Goal: Task Accomplishment & Management: Manage account settings

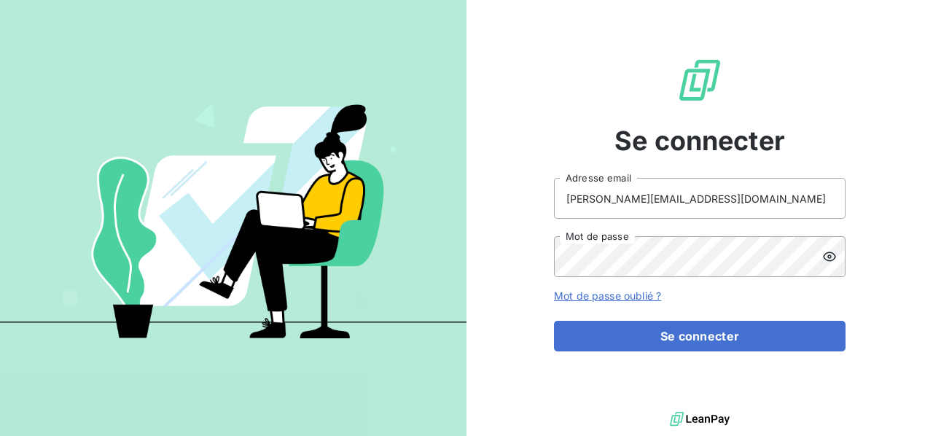
click at [554, 321] on button "Se connecter" at bounding box center [700, 336] width 292 height 31
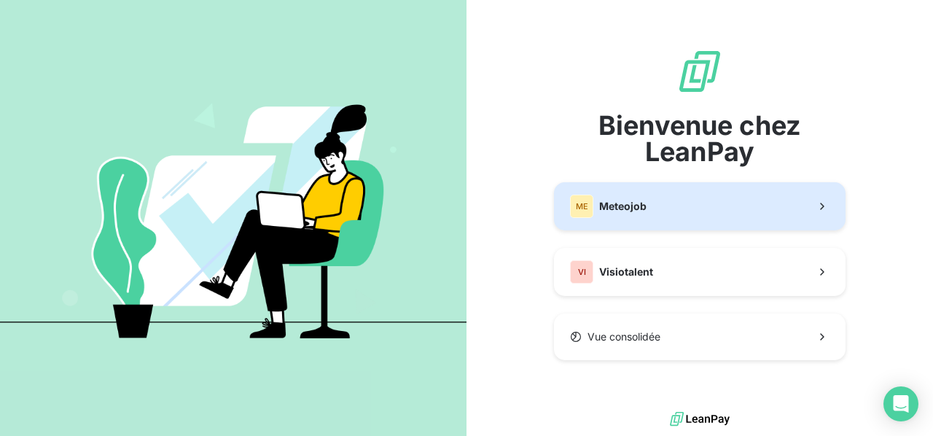
click at [739, 217] on button "ME Meteojob" at bounding box center [700, 206] width 292 height 48
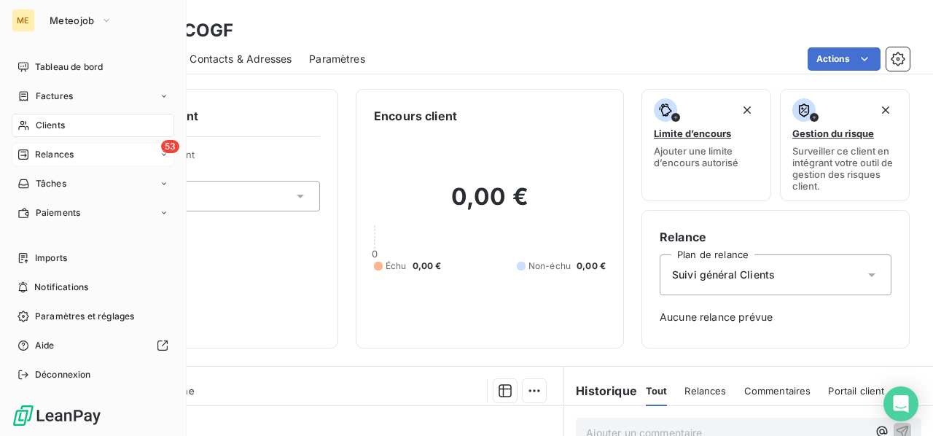
click at [57, 155] on span "Relances" at bounding box center [54, 154] width 39 height 13
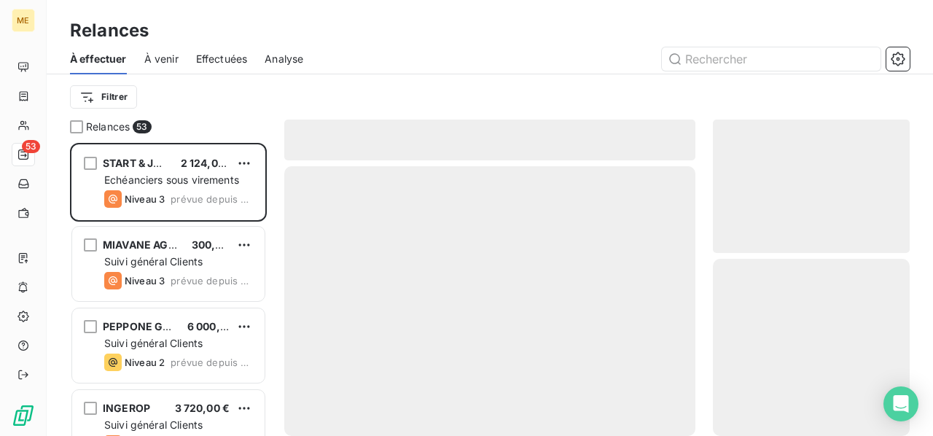
scroll to position [281, 185]
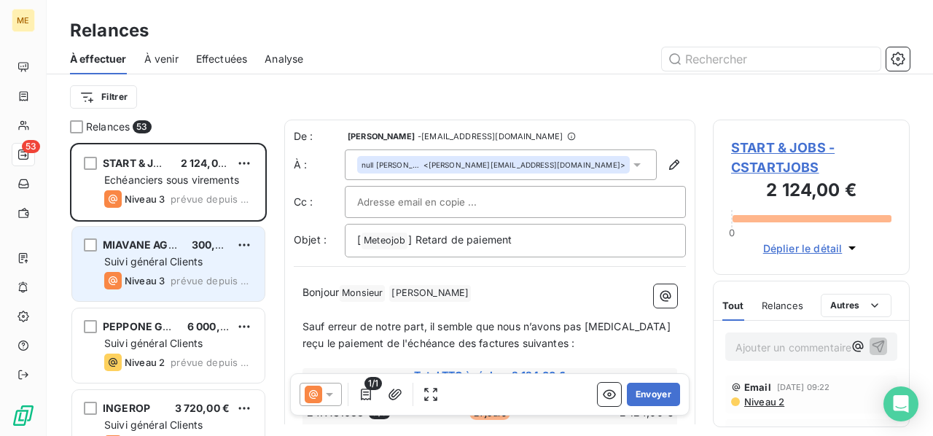
click at [192, 259] on span "Suivi général Clients" at bounding box center [153, 261] width 98 height 12
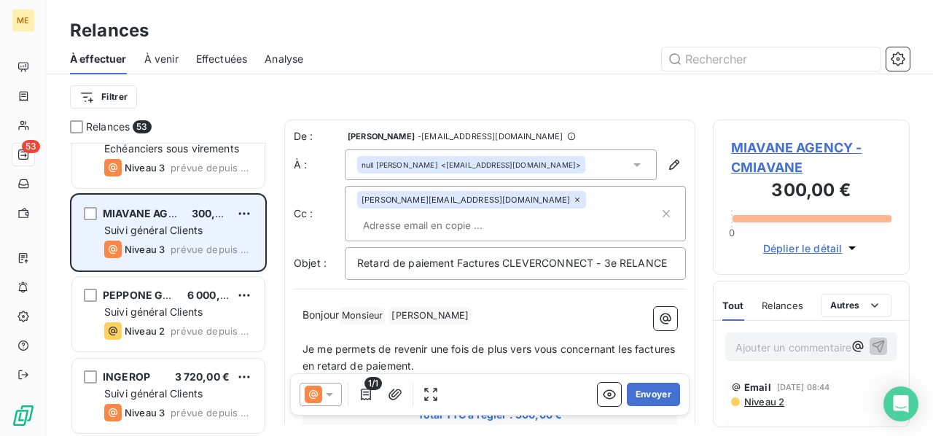
scroll to position [73, 0]
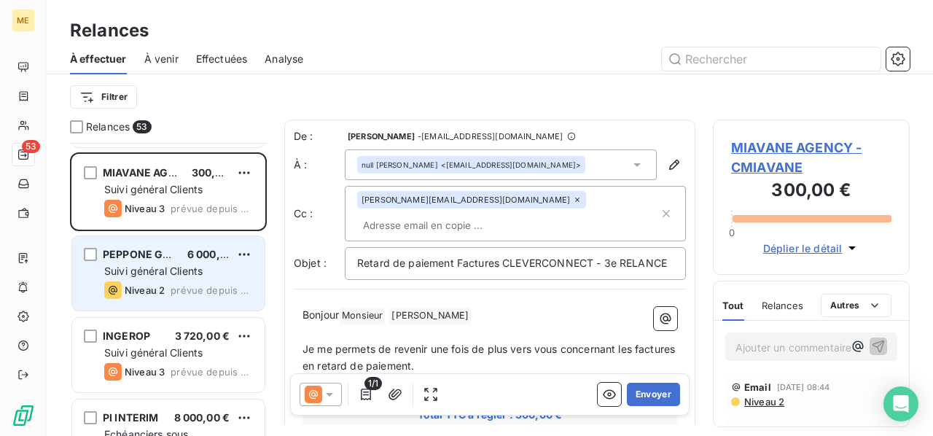
click at [190, 264] on div "Suivi général Clients" at bounding box center [178, 271] width 149 height 15
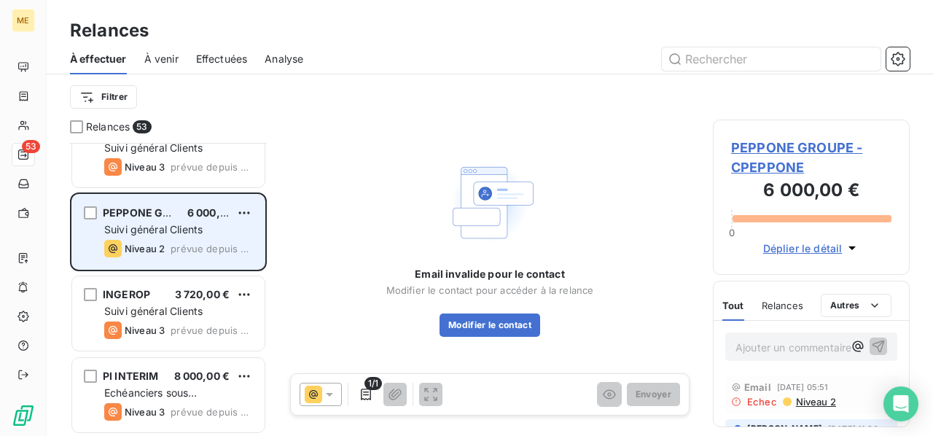
scroll to position [146, 0]
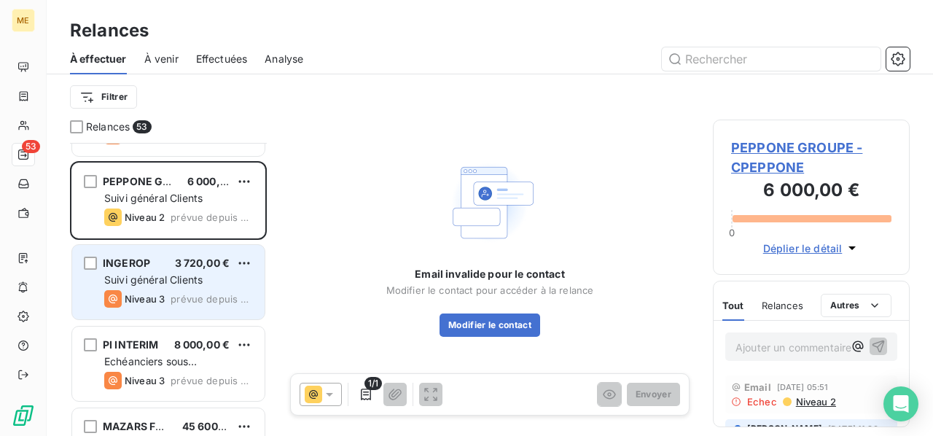
click at [189, 262] on span "3 720,00 €" at bounding box center [202, 263] width 55 height 12
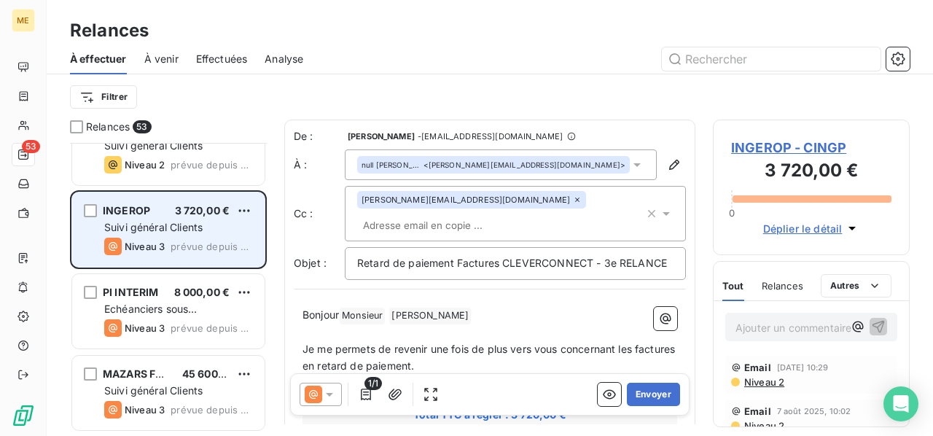
scroll to position [219, 0]
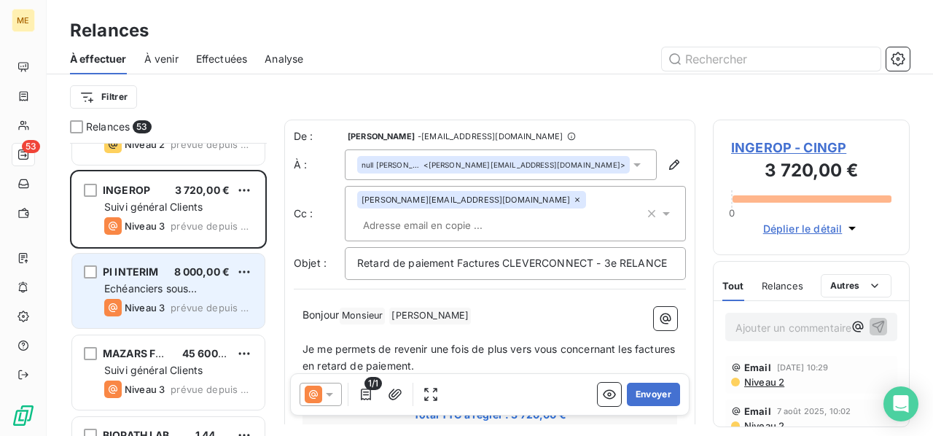
click at [182, 289] on span "Echéanciers sous prélèvements" at bounding box center [150, 295] width 93 height 27
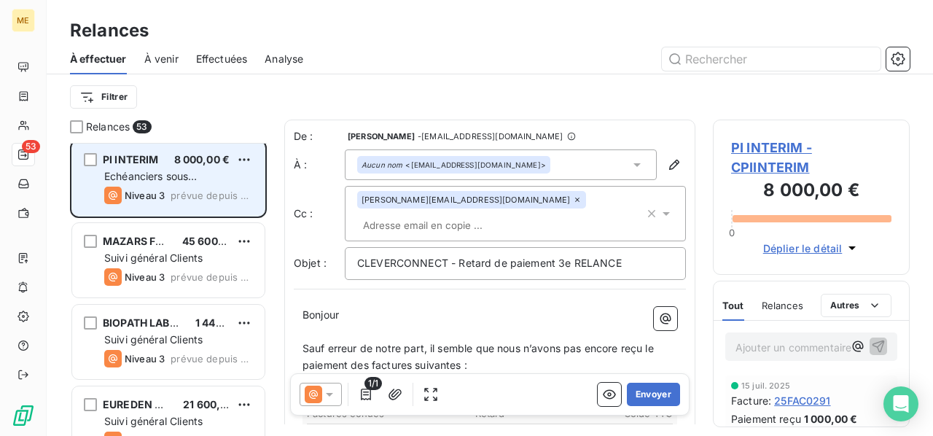
scroll to position [364, 0]
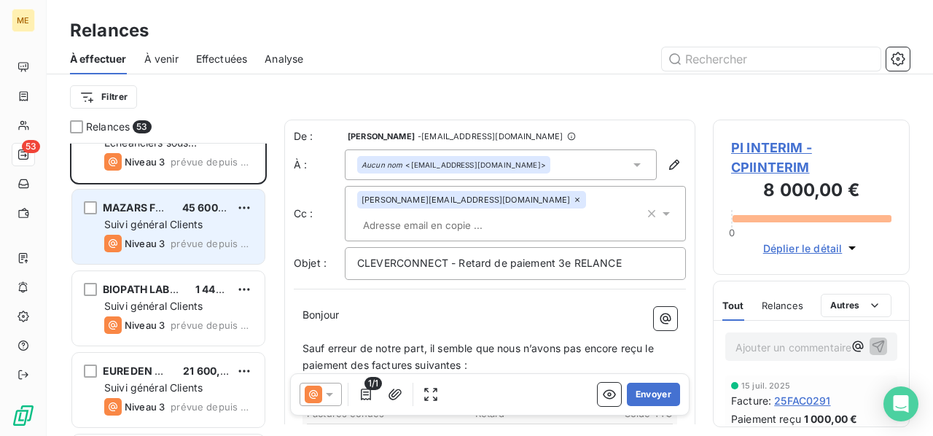
click at [184, 231] on div "MAZARS FRANCE 45 600,00 € Suivi général Clients Niveau 3 prévue depuis 2 jours" at bounding box center [168, 226] width 192 height 74
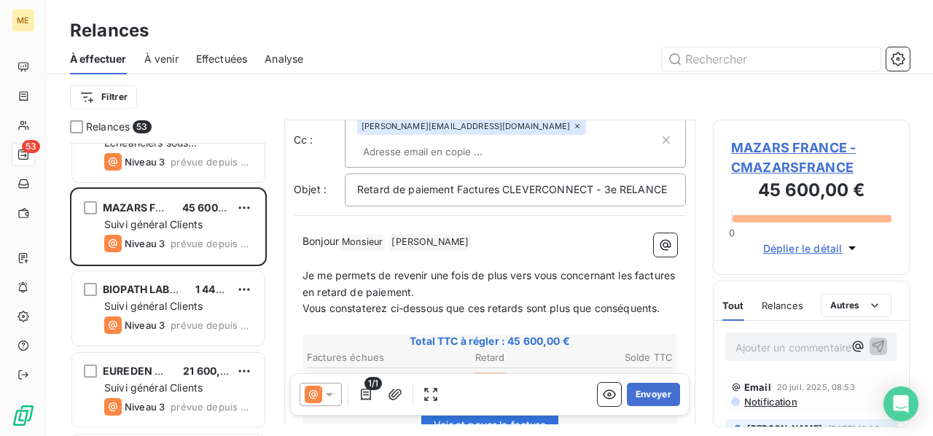
scroll to position [147, 0]
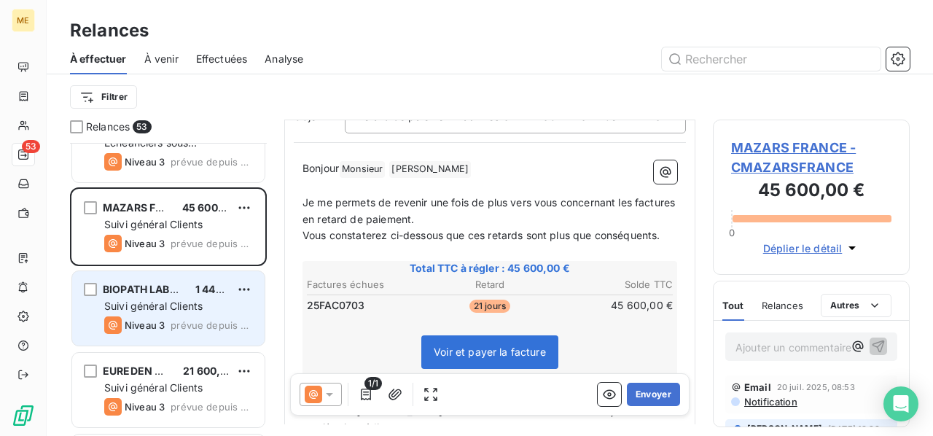
click at [144, 311] on div "Suivi général Clients" at bounding box center [178, 306] width 149 height 15
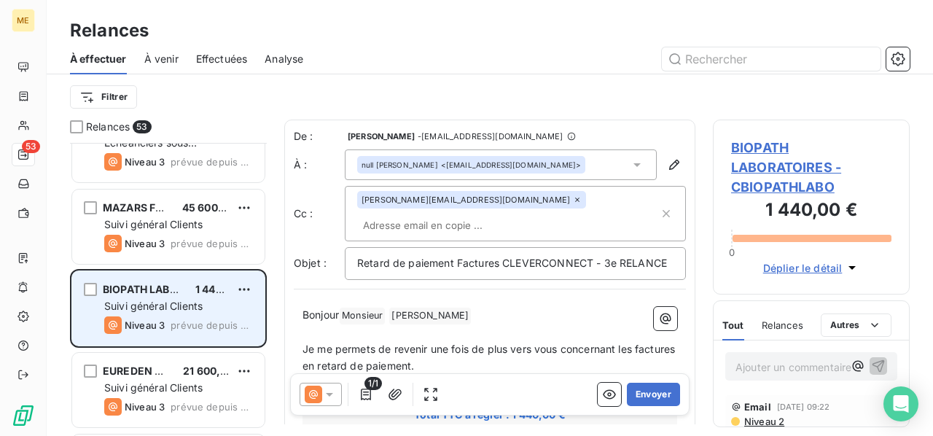
scroll to position [437, 0]
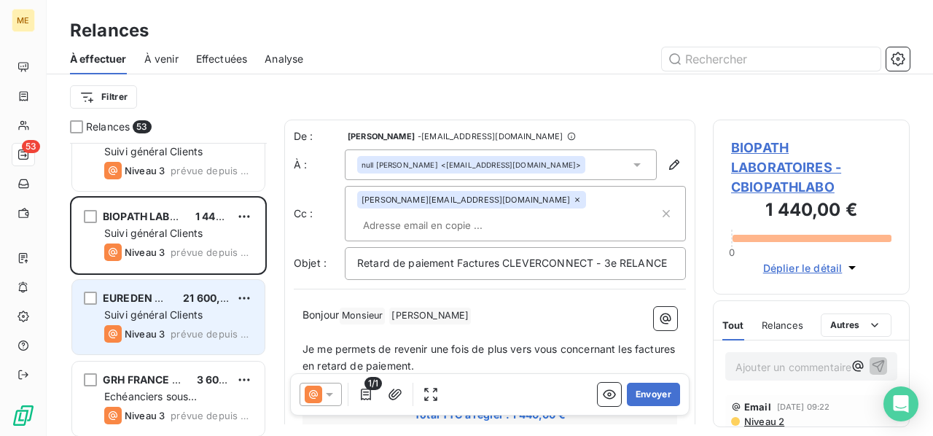
click at [195, 305] on div "EUREDEN GROUP 21 600,00 € Suivi général Clients Niveau 3 prévue depuis 2 jours" at bounding box center [168, 317] width 192 height 74
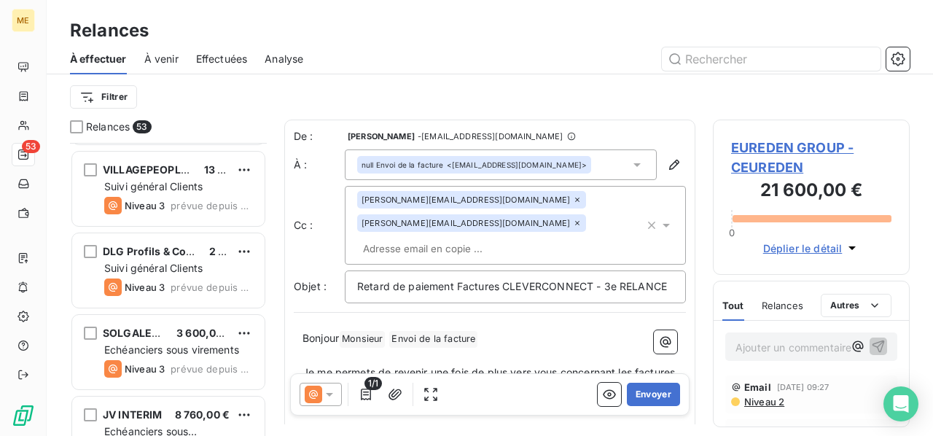
scroll to position [802, 0]
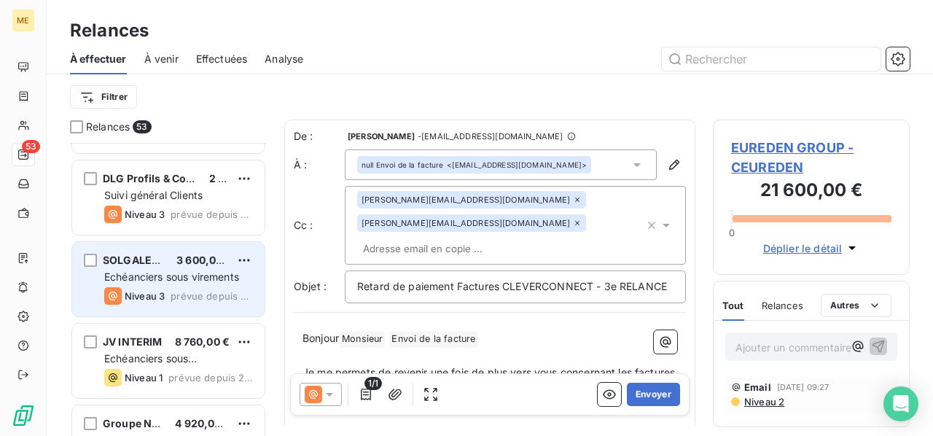
click at [195, 294] on span "prévue depuis 2 jours" at bounding box center [212, 296] width 82 height 12
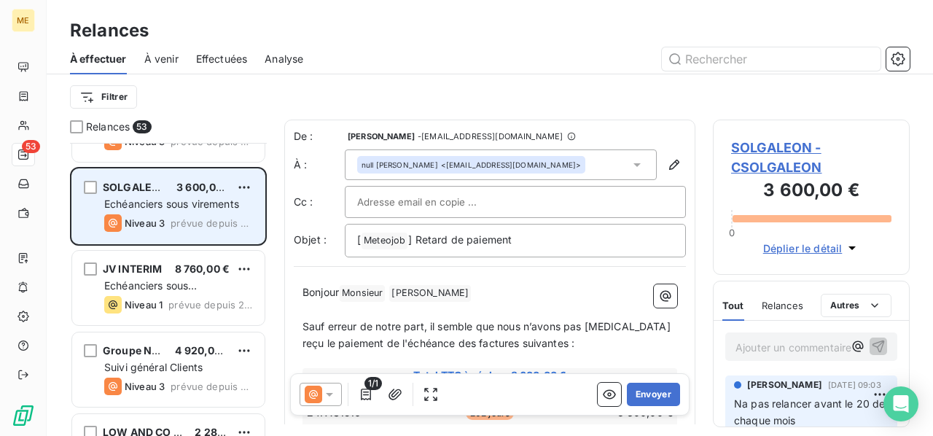
scroll to position [947, 0]
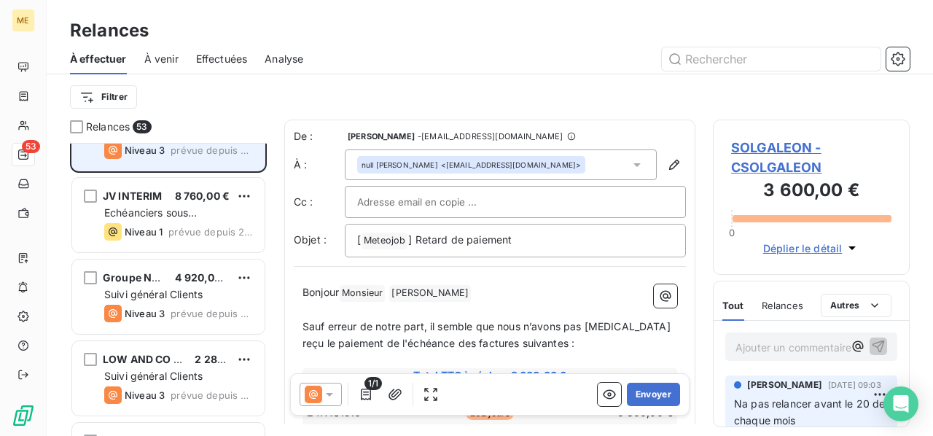
click at [195, 294] on span "Suivi général Clients" at bounding box center [153, 294] width 98 height 12
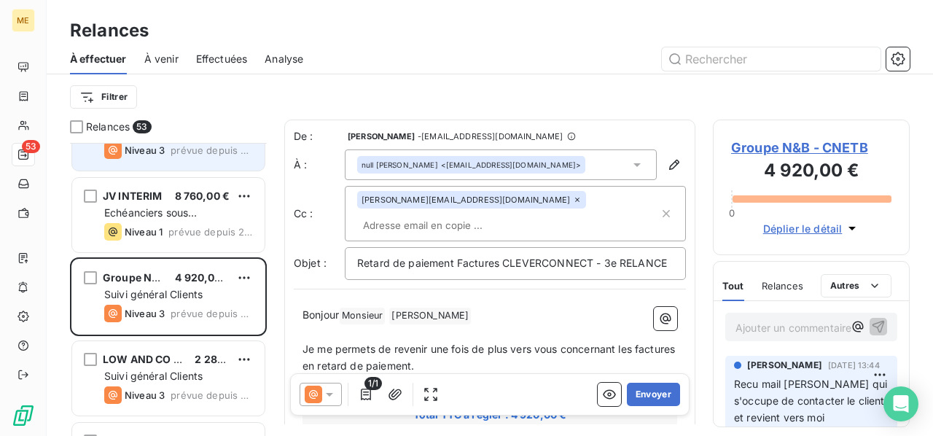
scroll to position [1020, 0]
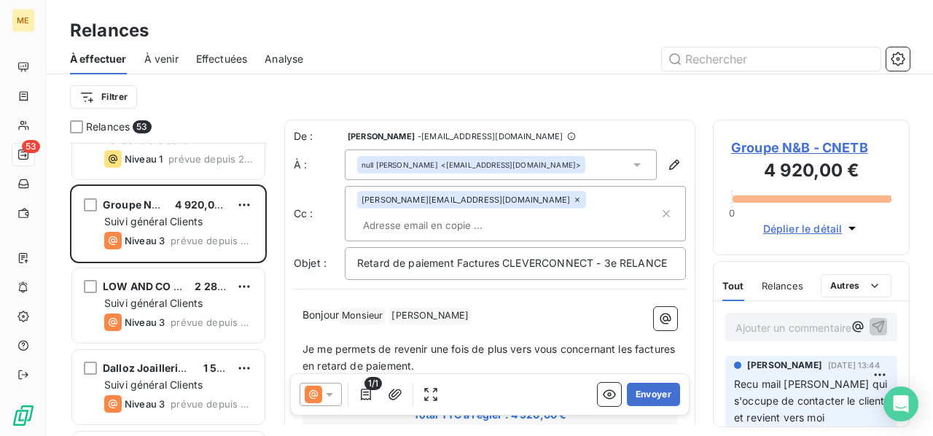
click at [195, 294] on div "LOW AND CO [NEONESS] 2 280,00 € Suivi général Clients Niveau 3 prévue depuis 2 …" at bounding box center [168, 305] width 192 height 74
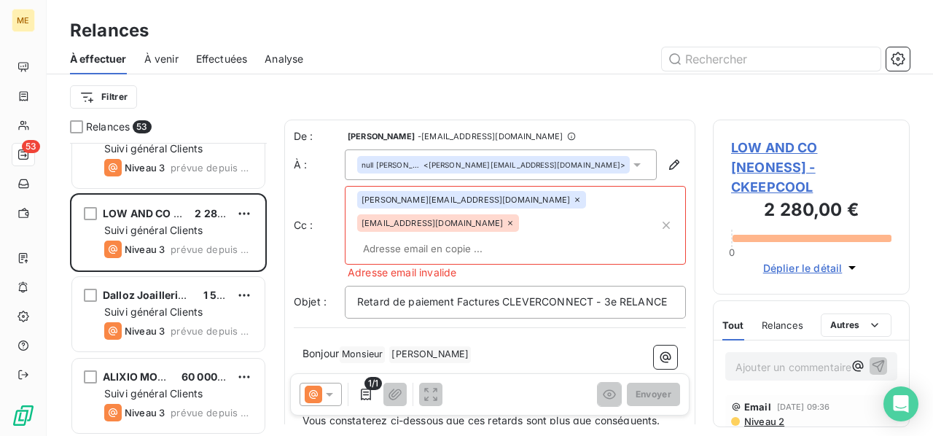
scroll to position [1166, 0]
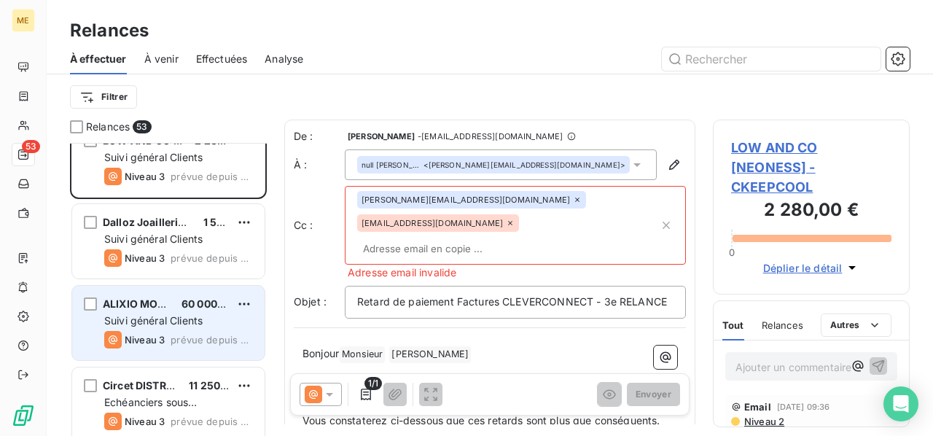
click at [200, 299] on span "60 000,00 €" at bounding box center [212, 303] width 63 height 12
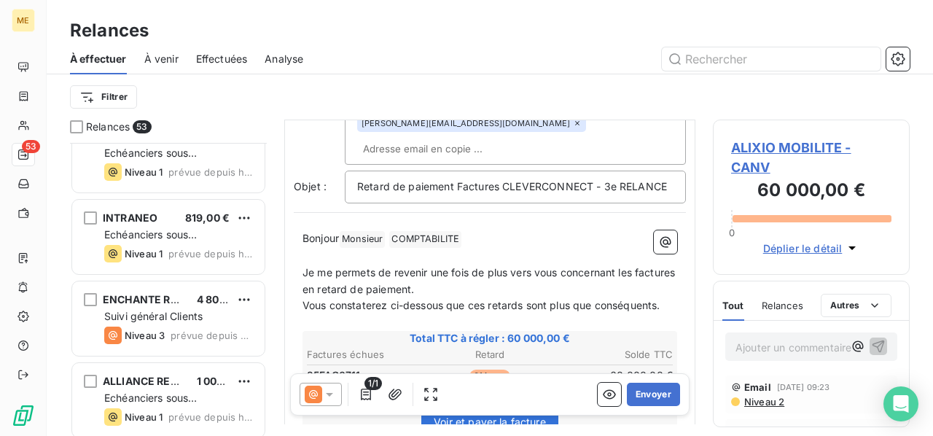
scroll to position [2332, 0]
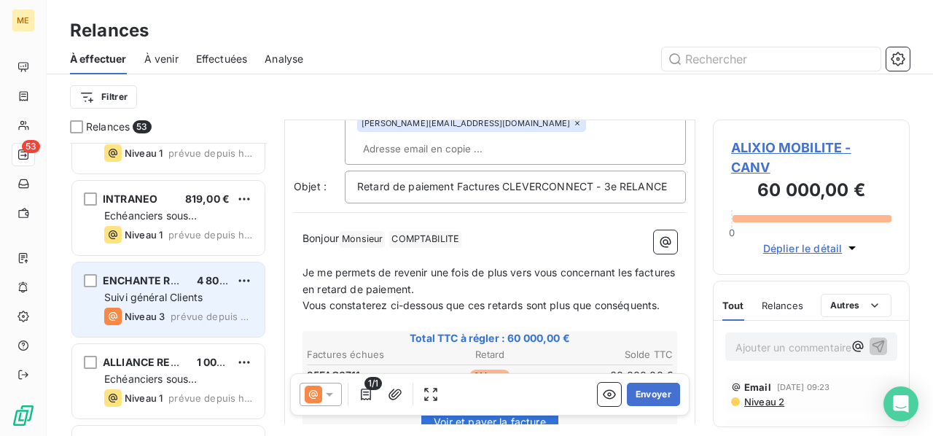
click at [177, 301] on span "Suivi général Clients" at bounding box center [153, 297] width 98 height 12
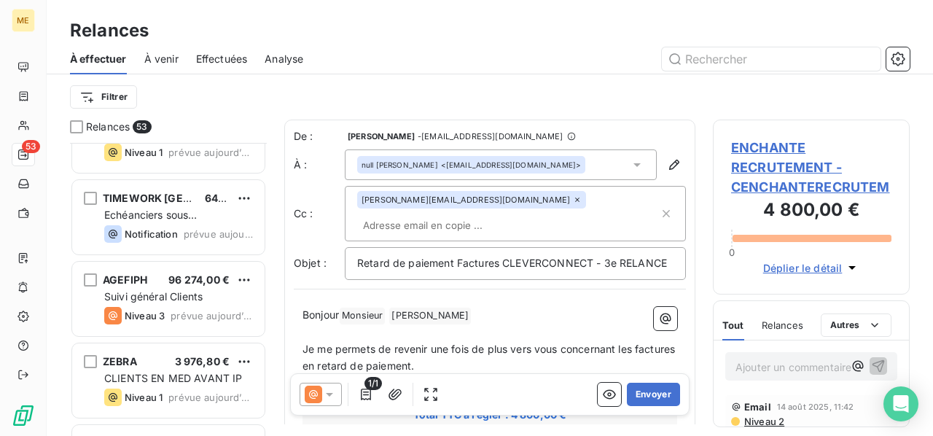
scroll to position [3425, 0]
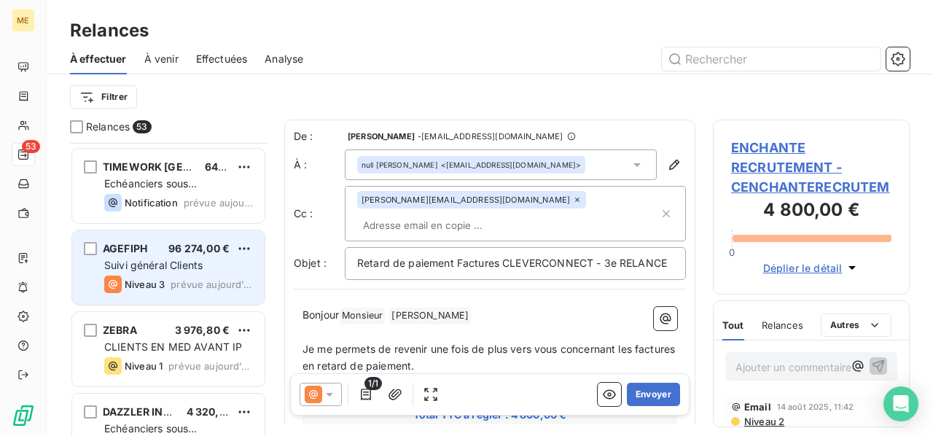
click at [192, 281] on span "prévue aujourd’hui" at bounding box center [212, 284] width 82 height 12
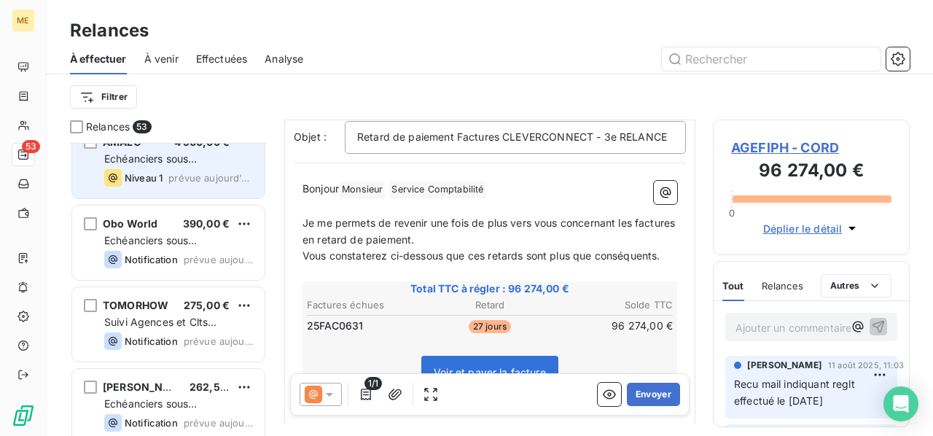
scroll to position [4033, 0]
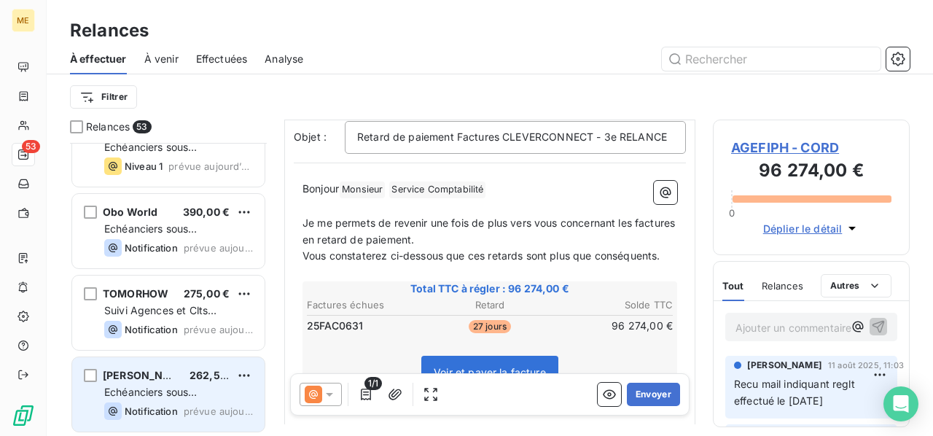
click at [227, 391] on div "Echéanciers sous prélèvements" at bounding box center [178, 392] width 149 height 15
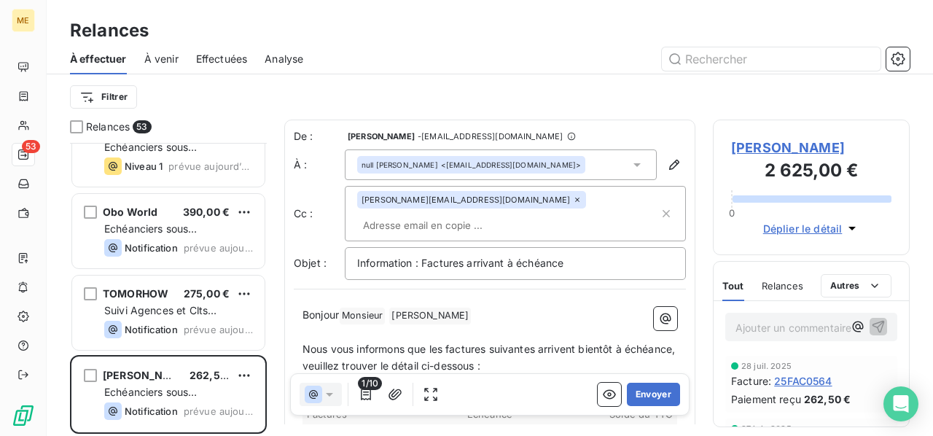
scroll to position [281, 185]
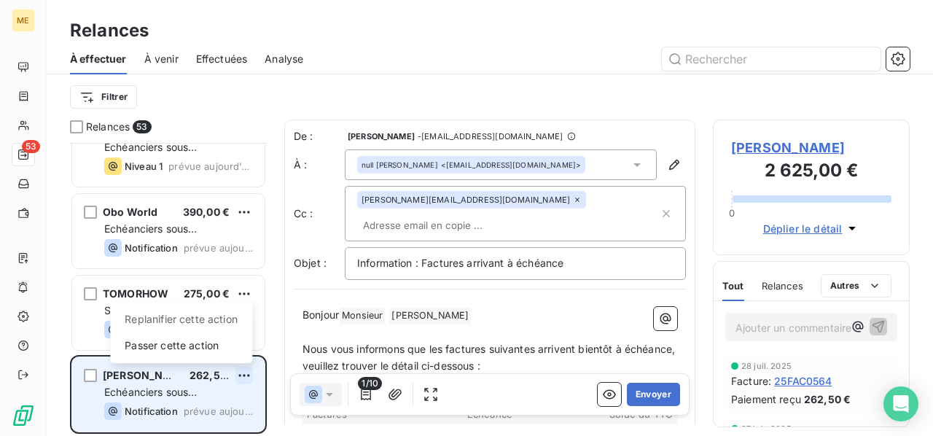
click at [245, 375] on html "ME 53 Relances À effectuer À venir Effectuées Analyse Filtrer Relances 53 ASAP …" at bounding box center [466, 218] width 933 height 436
click at [233, 353] on div "Passer cette action" at bounding box center [181, 345] width 130 height 23
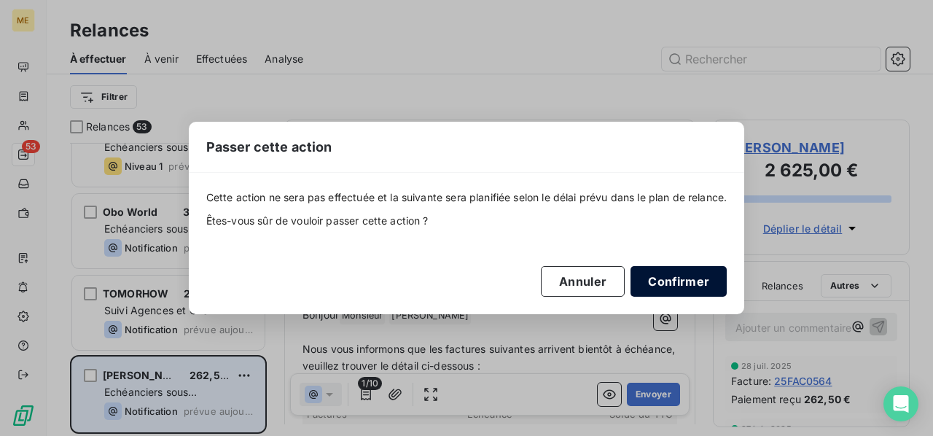
click at [685, 279] on button "Confirmer" at bounding box center [678, 281] width 96 height 31
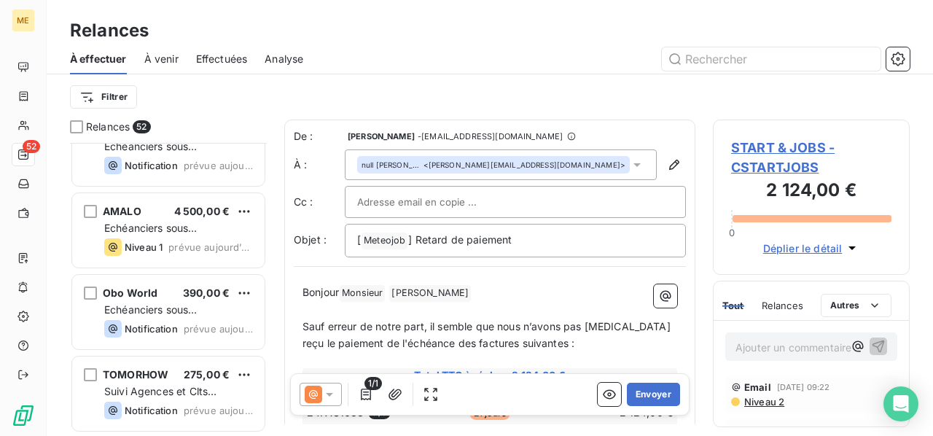
scroll to position [3951, 0]
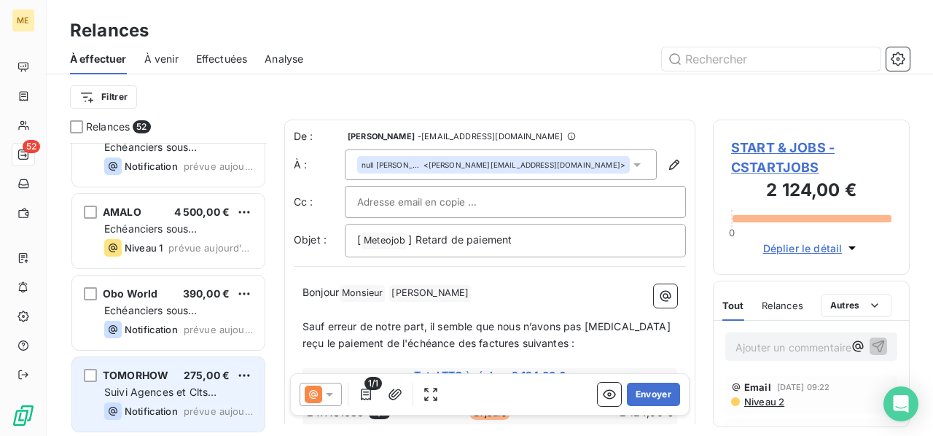
click at [239, 393] on div "Suivi Agences et Clts particuliers" at bounding box center [178, 392] width 149 height 15
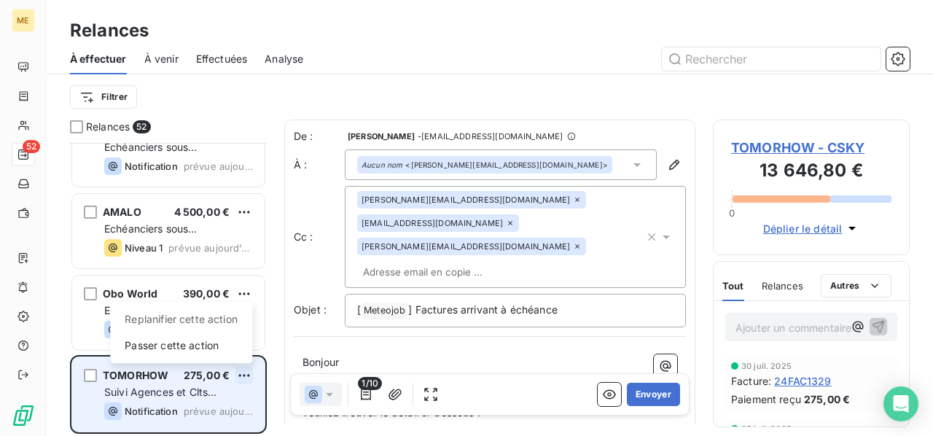
click at [245, 375] on html "ME 52 Relances À effectuer À venir Effectuées Analyse Filtrer Relances 52 Easy …" at bounding box center [466, 218] width 933 height 436
click at [227, 353] on div "Passer cette action" at bounding box center [181, 345] width 130 height 23
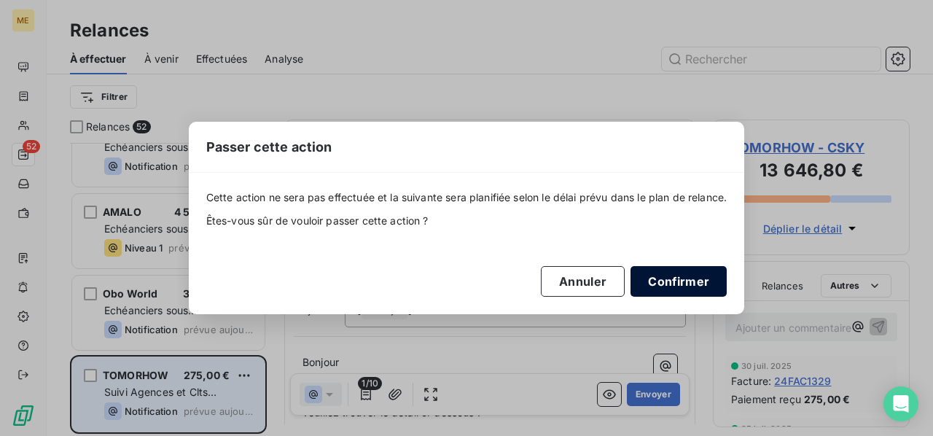
click at [677, 281] on button "Confirmer" at bounding box center [678, 281] width 96 height 31
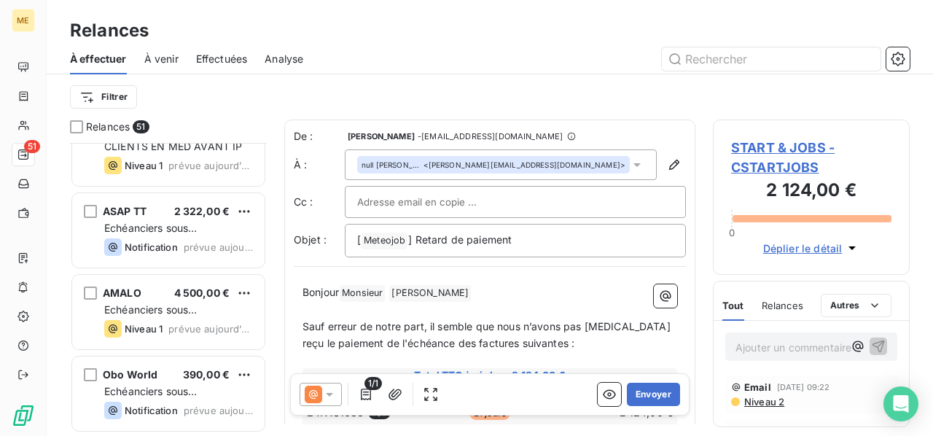
scroll to position [3870, 0]
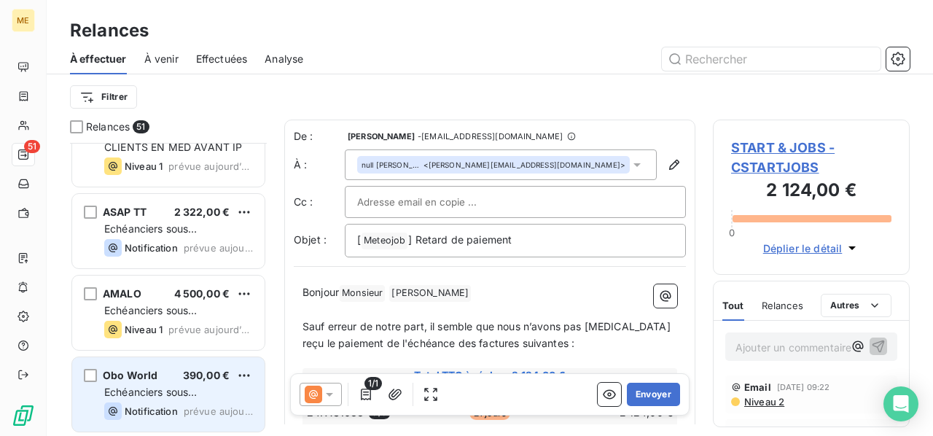
click at [217, 393] on div "Echéanciers sous prélèvements" at bounding box center [178, 392] width 149 height 15
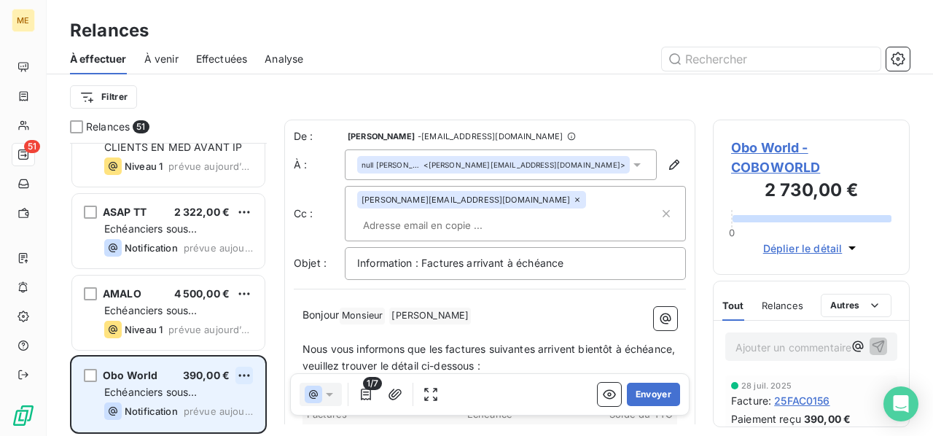
click at [244, 375] on html "ME 51 Relances À effectuer À venir Effectuées Analyse Filtrer Relances 51 Ideuz…" at bounding box center [466, 218] width 933 height 436
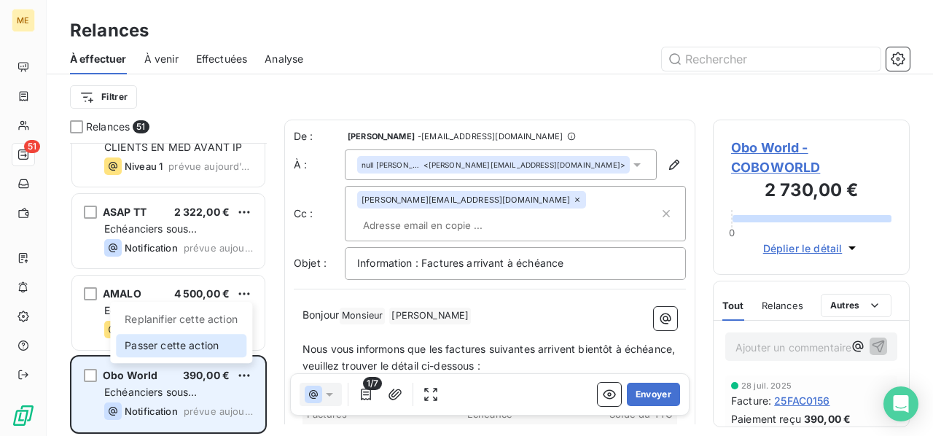
click at [232, 351] on div "Passer cette action" at bounding box center [181, 345] width 130 height 23
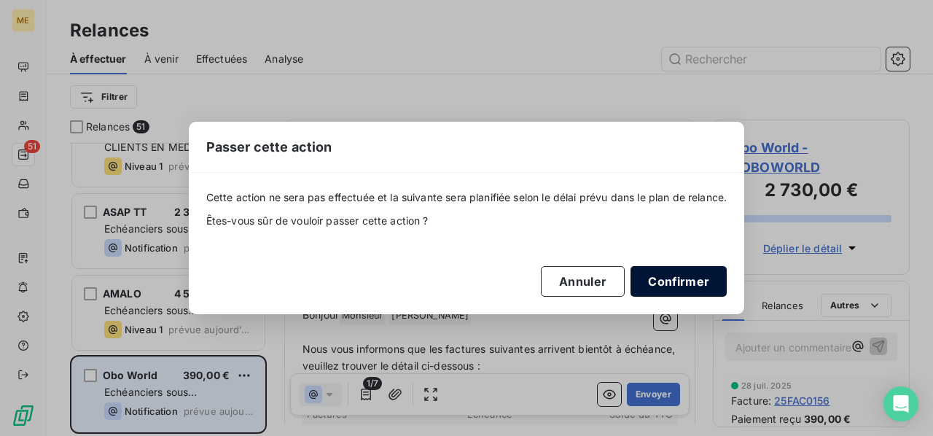
click at [686, 282] on button "Confirmer" at bounding box center [678, 281] width 96 height 31
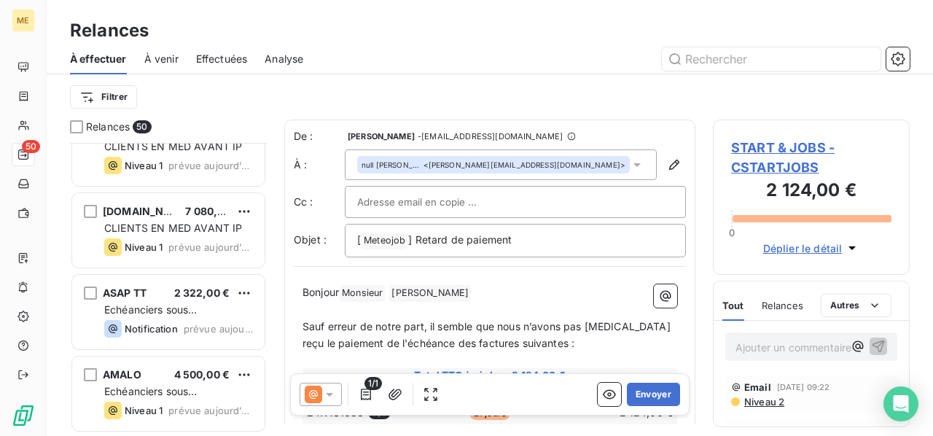
scroll to position [3788, 0]
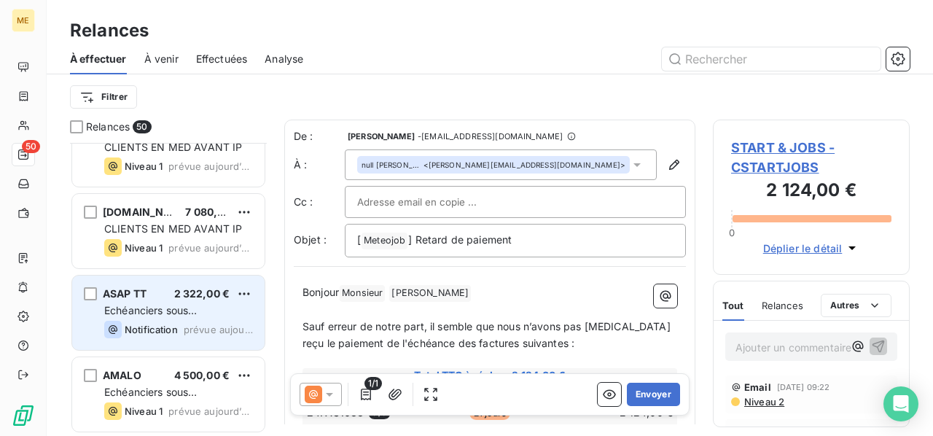
click at [221, 305] on div "Echéanciers sous prélèvements" at bounding box center [178, 310] width 149 height 15
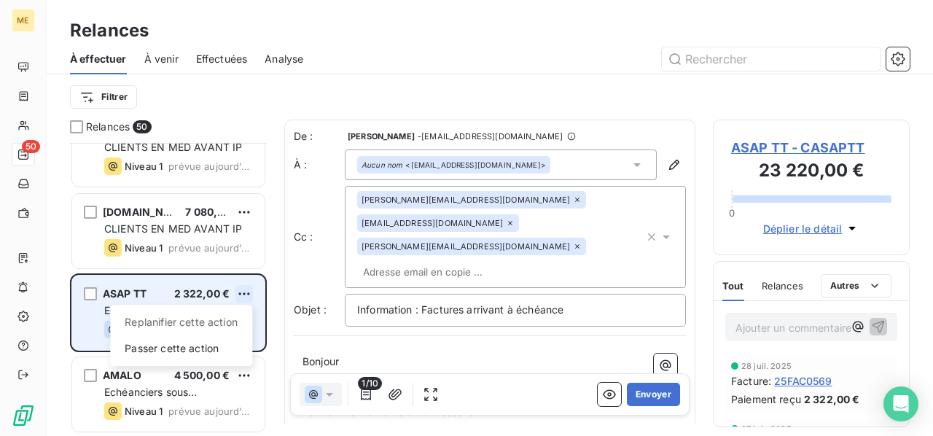
click at [251, 297] on html "ME 50 Relances À effectuer À venir Effectuées Analyse Filtrer Relances 50 ODYSS…" at bounding box center [466, 218] width 933 height 436
click at [215, 350] on div "Passer cette action" at bounding box center [181, 348] width 130 height 23
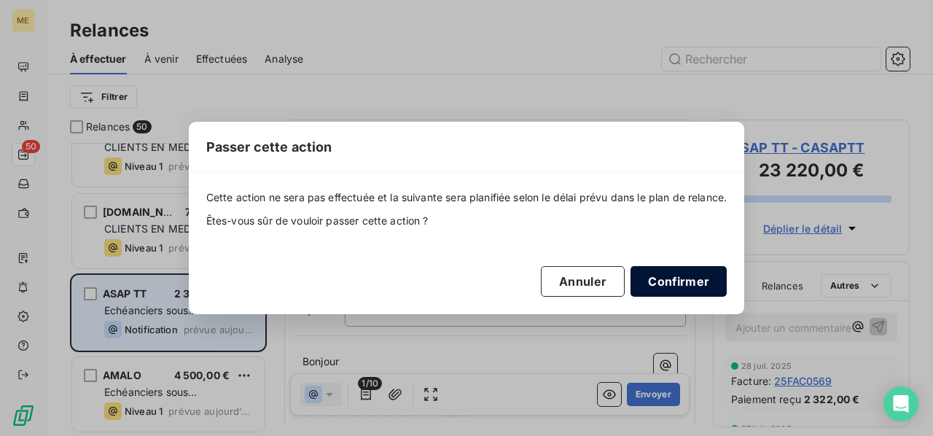
click at [700, 284] on button "Confirmer" at bounding box center [678, 281] width 96 height 31
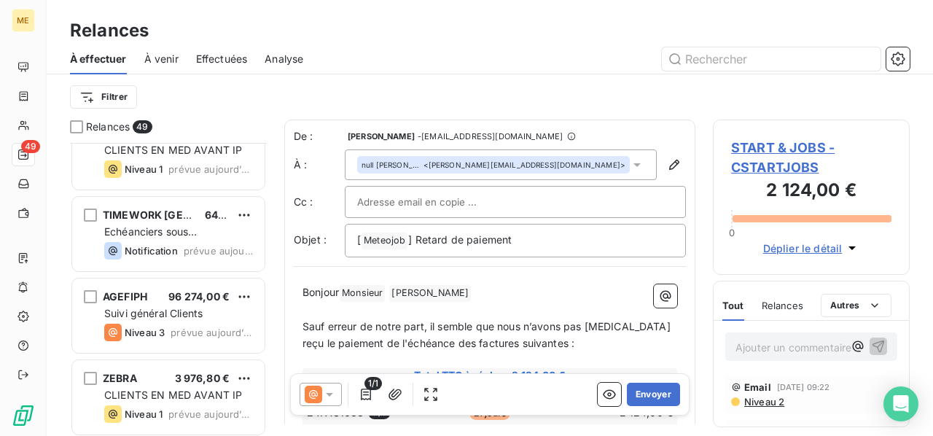
scroll to position [3342, 0]
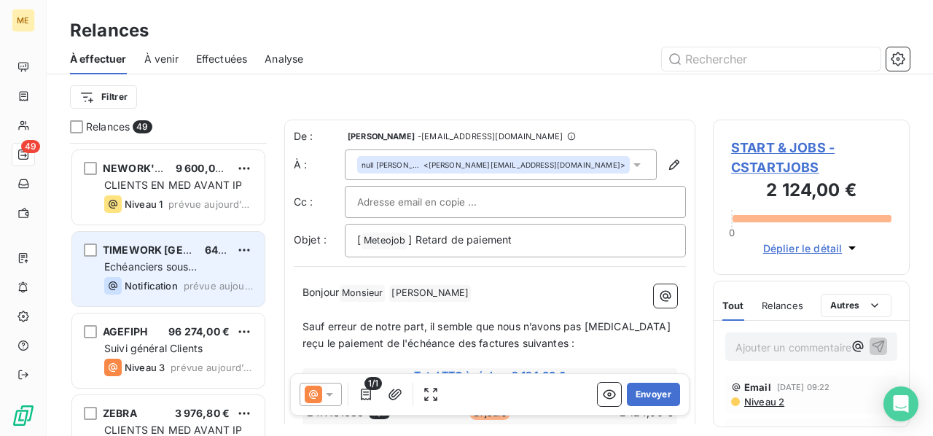
click at [240, 274] on div "TIMEWORK FRANCE 640,00 € Echéanciers sous prélèvements Notification prévue aujo…" at bounding box center [168, 269] width 192 height 74
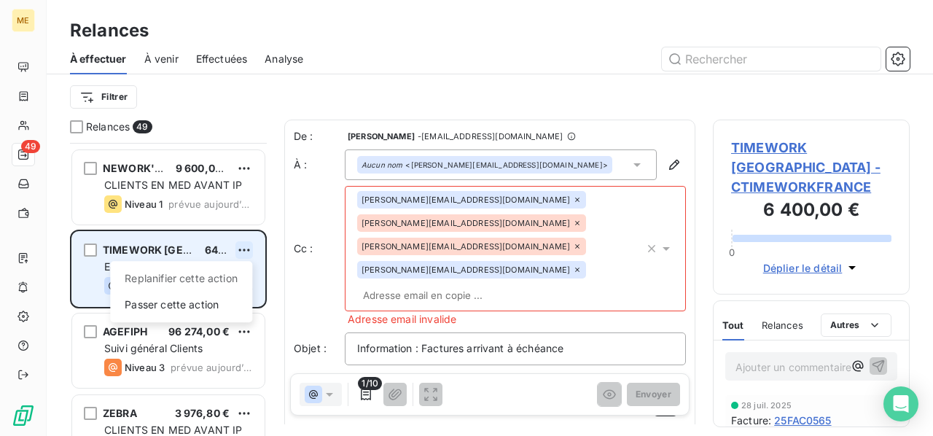
click at [246, 253] on html "ME 49 Relances À effectuer À venir Effectuées Analyse Filtrer Relances 49 ENCHA…" at bounding box center [466, 218] width 933 height 436
click at [223, 305] on div "Passer cette action" at bounding box center [181, 304] width 130 height 23
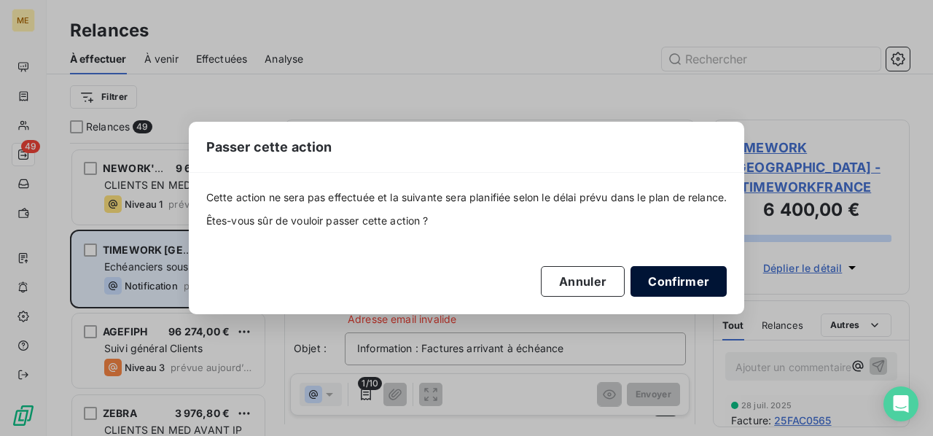
click at [680, 289] on button "Confirmer" at bounding box center [678, 281] width 96 height 31
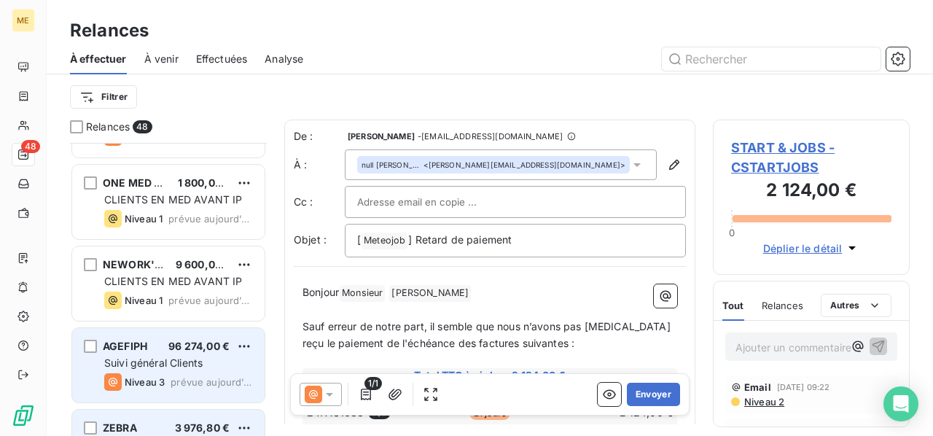
scroll to position [3269, 0]
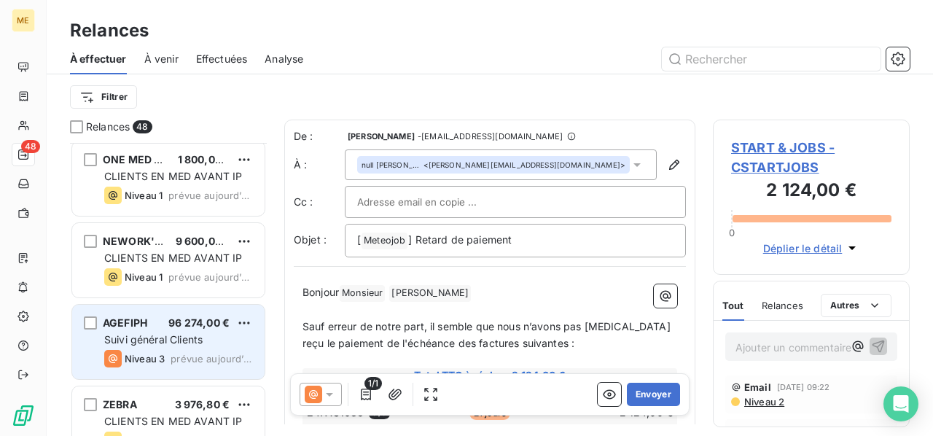
click at [224, 334] on div "Suivi général Clients" at bounding box center [178, 339] width 149 height 15
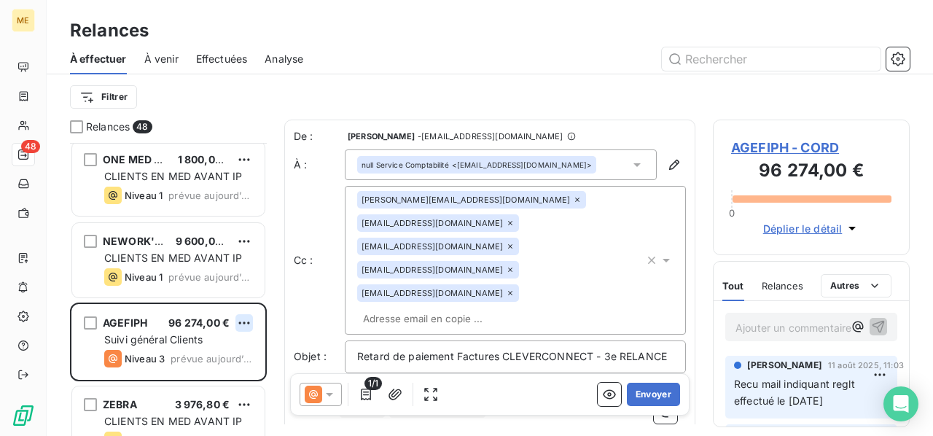
click at [246, 324] on html "ME 48 Relances À effectuer À venir Effectuées Analyse Filtrer Relances 48 NRC S…" at bounding box center [466, 218] width 933 height 436
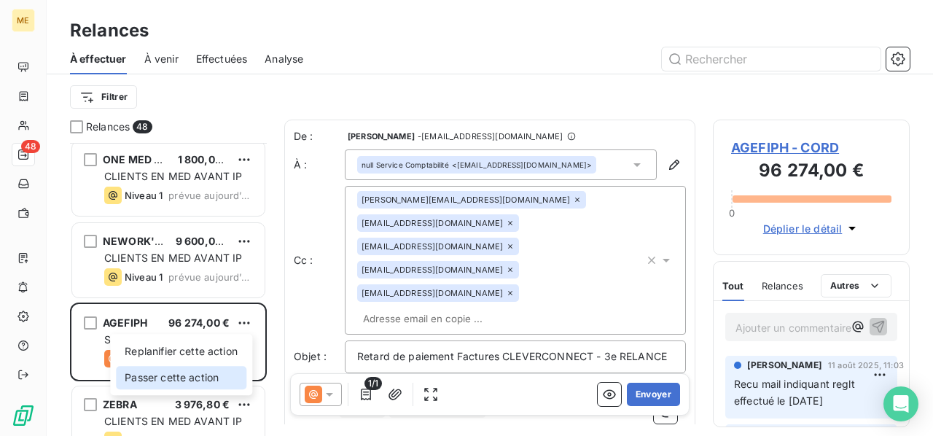
click at [235, 374] on div "Passer cette action" at bounding box center [181, 377] width 130 height 23
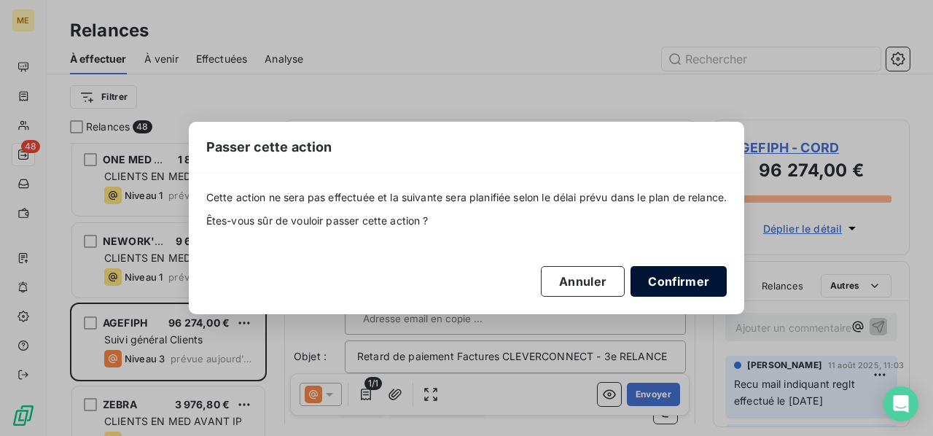
click at [685, 283] on button "Confirmer" at bounding box center [678, 281] width 96 height 31
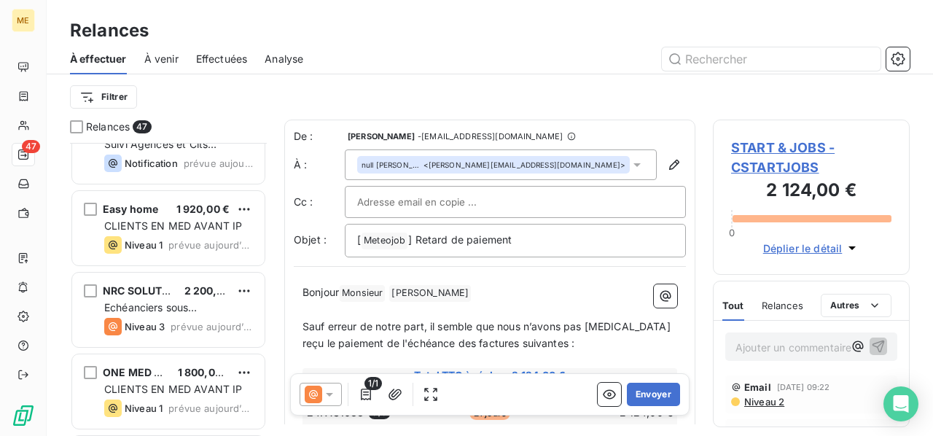
scroll to position [3051, 0]
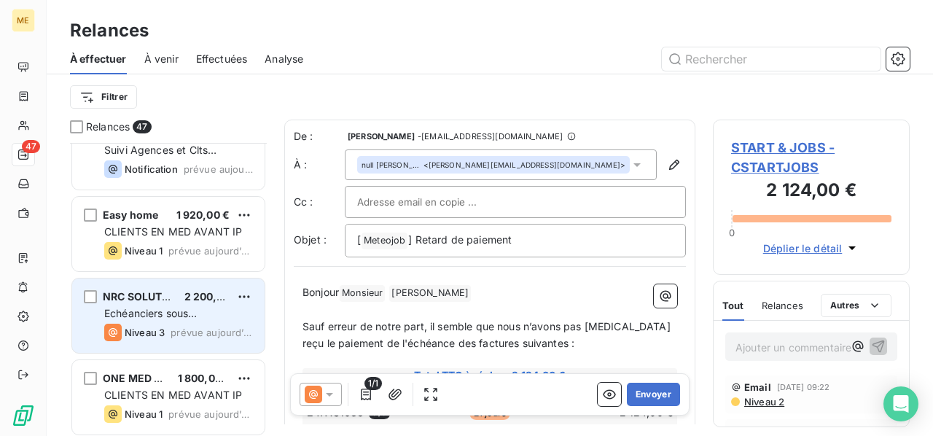
click at [250, 308] on div "Echéanciers sous prélèvements" at bounding box center [178, 313] width 149 height 15
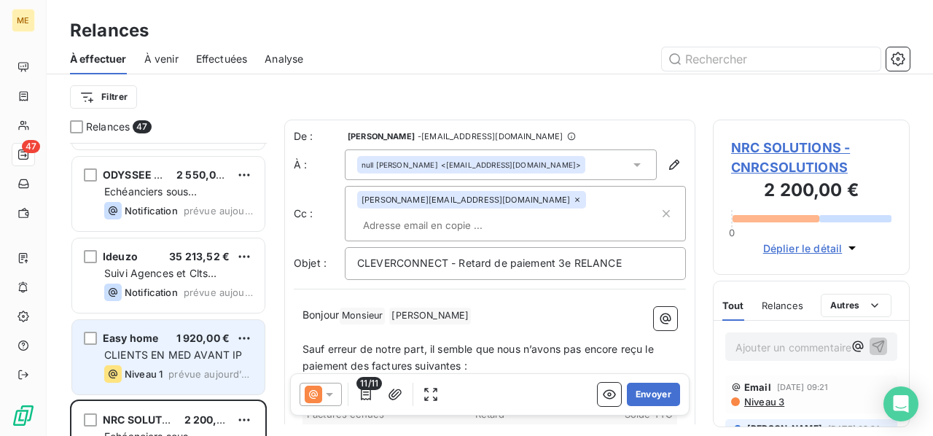
scroll to position [2905, 0]
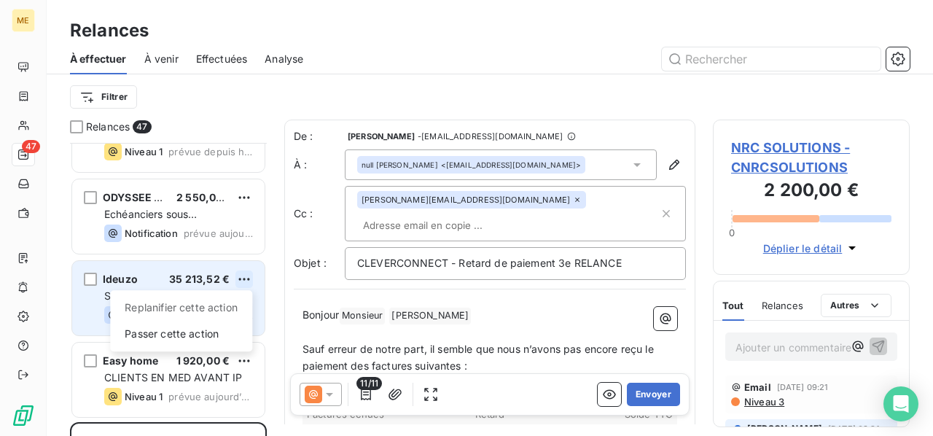
click at [244, 281] on html "ME 47 Relances À effectuer À venir Effectuées Analyse Filtrer Relances 47 GOLDE…" at bounding box center [466, 218] width 933 height 436
click at [214, 334] on div "Passer cette action" at bounding box center [181, 333] width 130 height 23
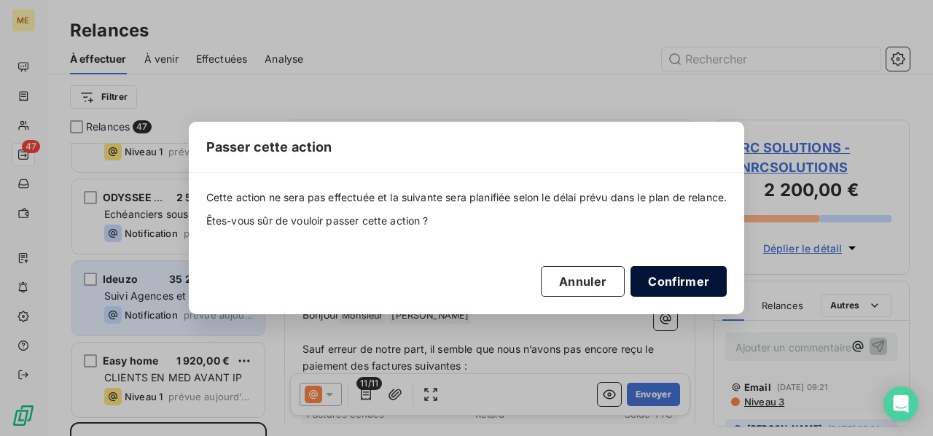
click at [687, 281] on button "Confirmer" at bounding box center [678, 281] width 96 height 31
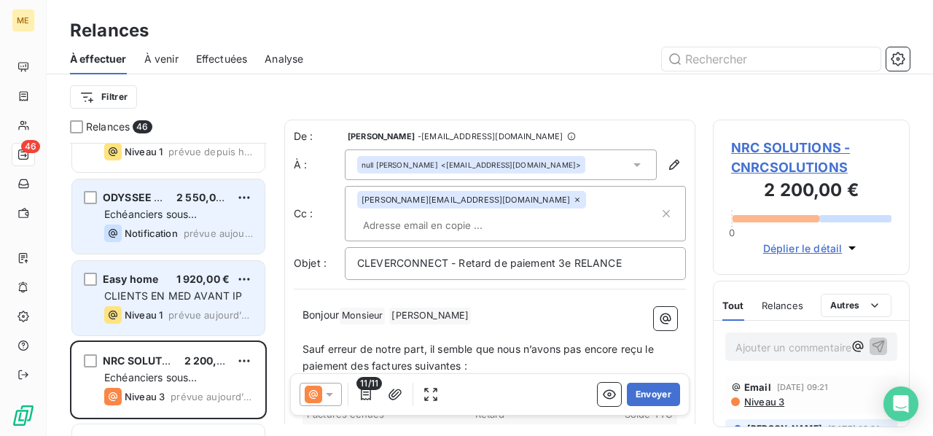
click at [236, 211] on div "Echéanciers sous prélèvements" at bounding box center [178, 214] width 149 height 15
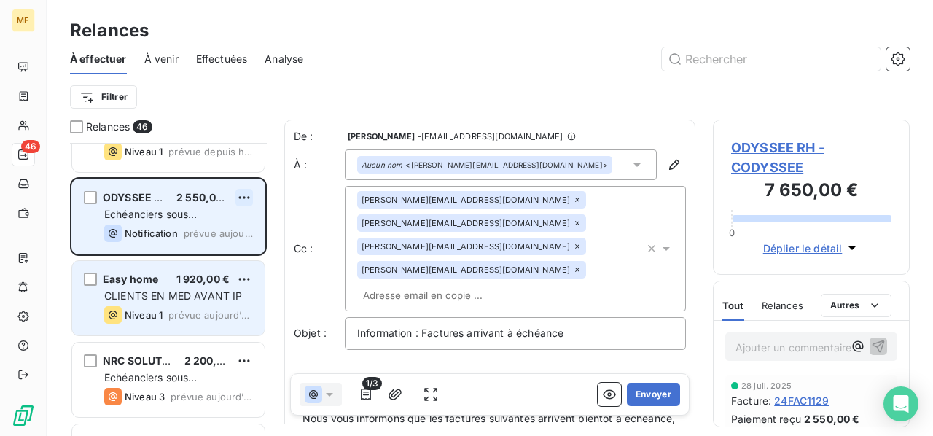
click at [245, 195] on html "ME 46 Relances À effectuer À venir Effectuées Analyse Filtrer Relances 46 GOLDE…" at bounding box center [466, 218] width 933 height 436
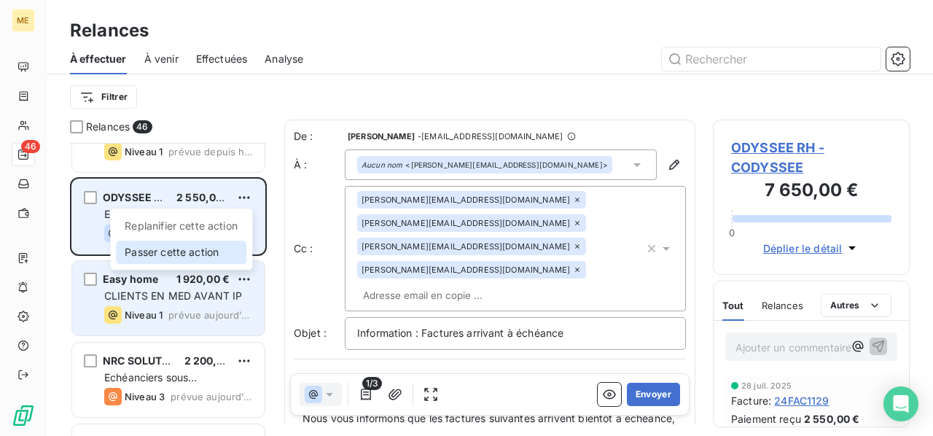
click at [224, 244] on div "Passer cette action" at bounding box center [181, 251] width 130 height 23
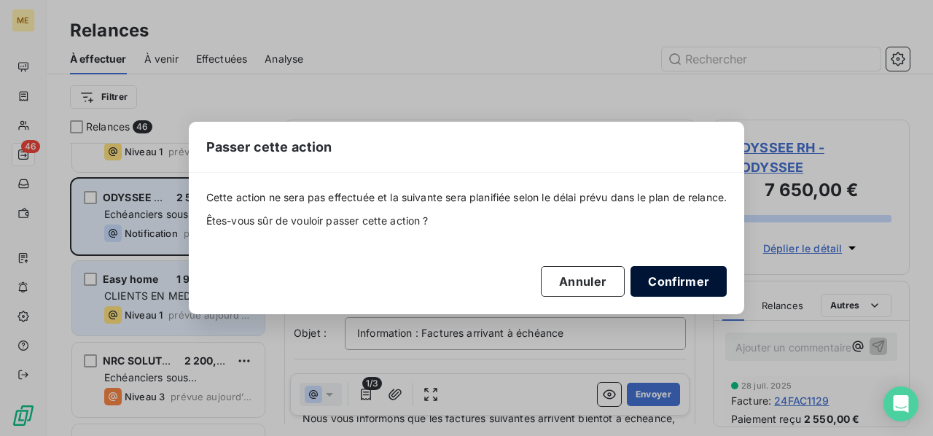
click at [662, 281] on button "Confirmer" at bounding box center [678, 281] width 96 height 31
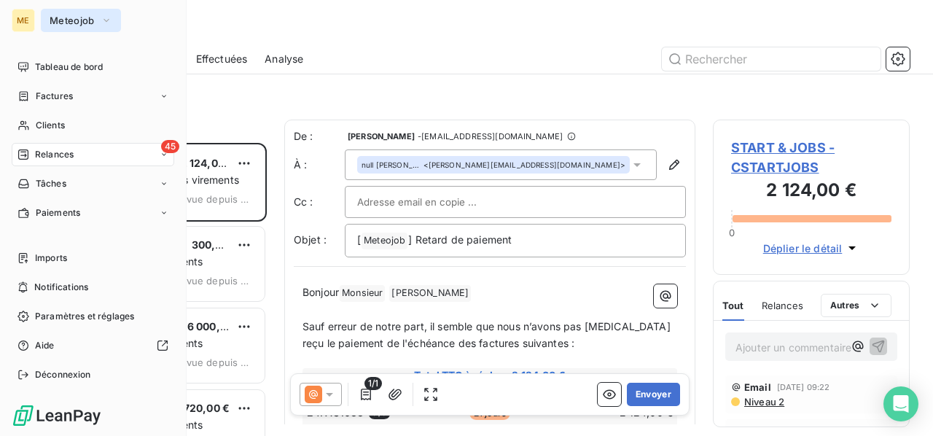
click at [101, 23] on icon "button" at bounding box center [107, 20] width 12 height 15
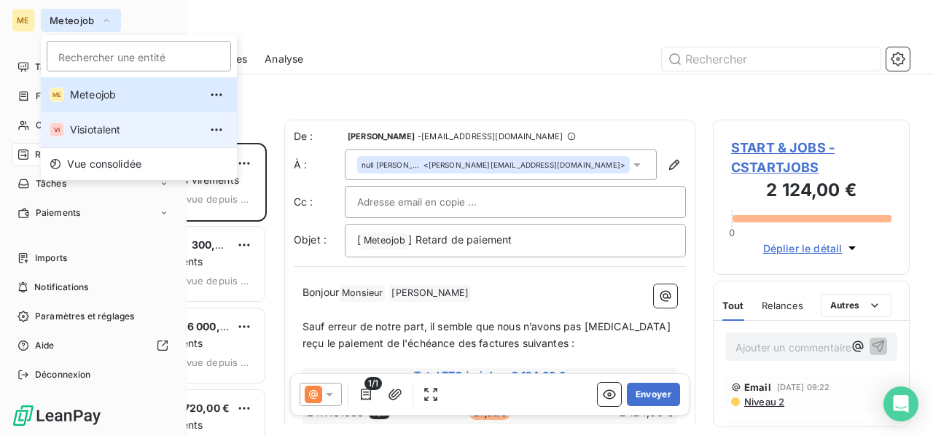
click at [86, 131] on span "Visiotalent" at bounding box center [134, 129] width 129 height 15
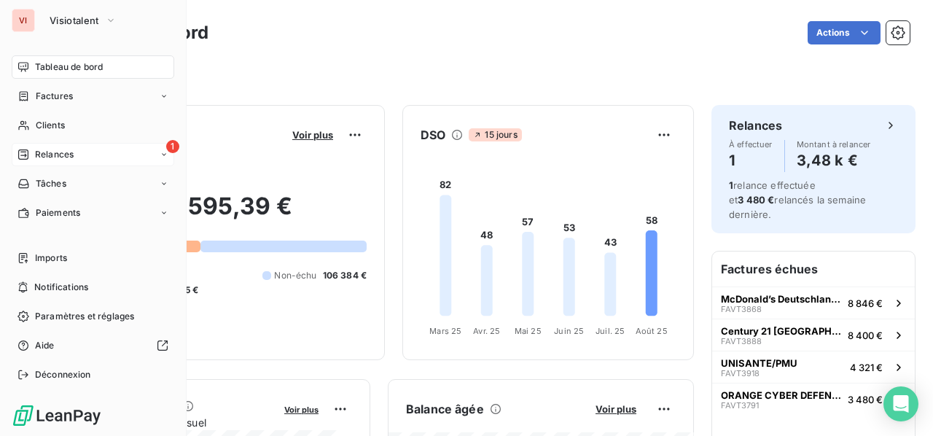
click at [43, 158] on span "Relances" at bounding box center [54, 154] width 39 height 13
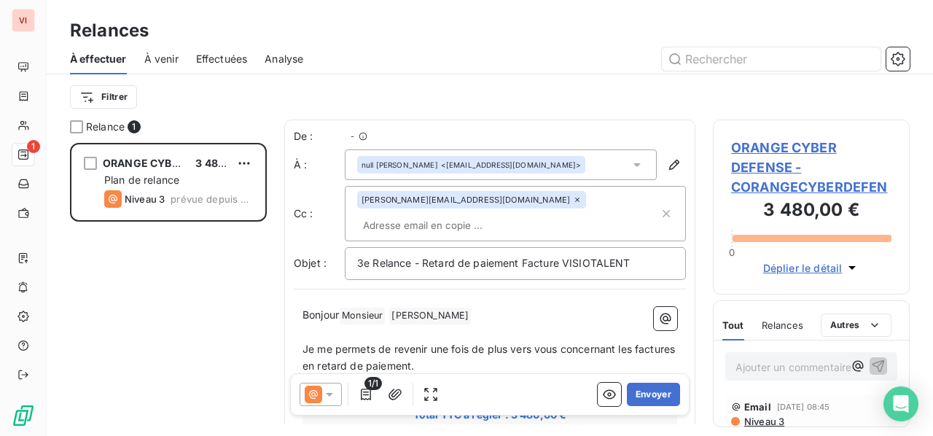
scroll to position [281, 185]
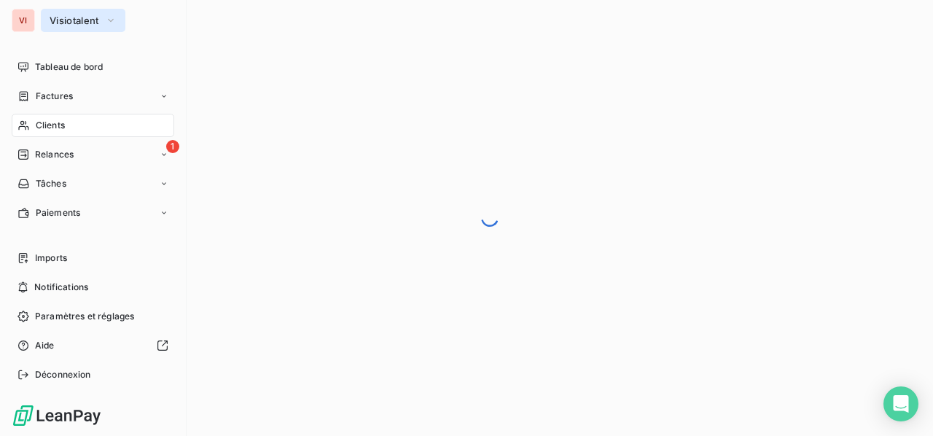
click at [93, 28] on button "Visiotalent" at bounding box center [83, 20] width 85 height 23
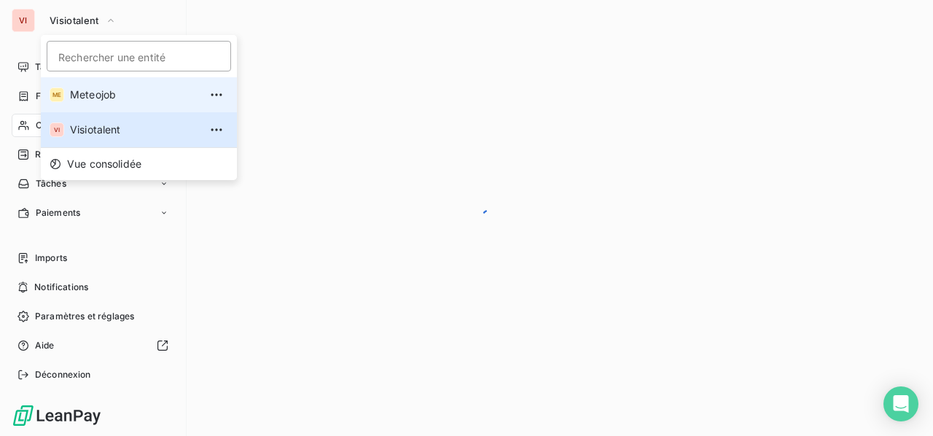
click at [92, 90] on span "Meteojob" at bounding box center [134, 94] width 129 height 15
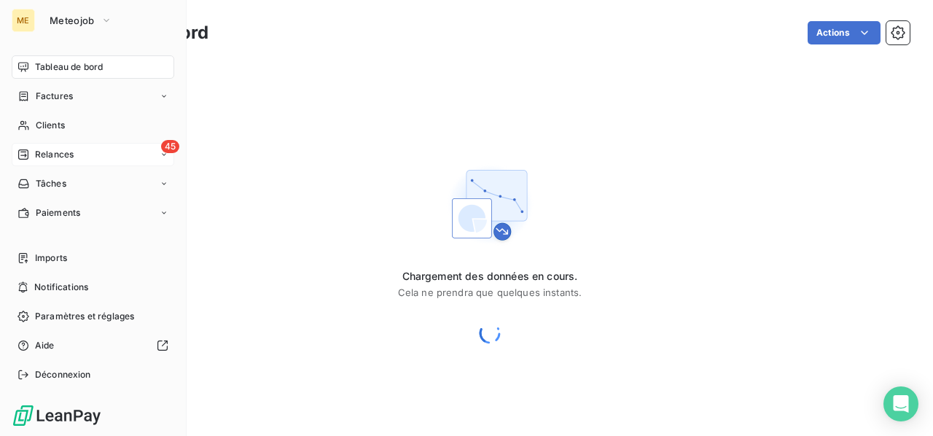
click at [46, 152] on span "Relances" at bounding box center [54, 154] width 39 height 13
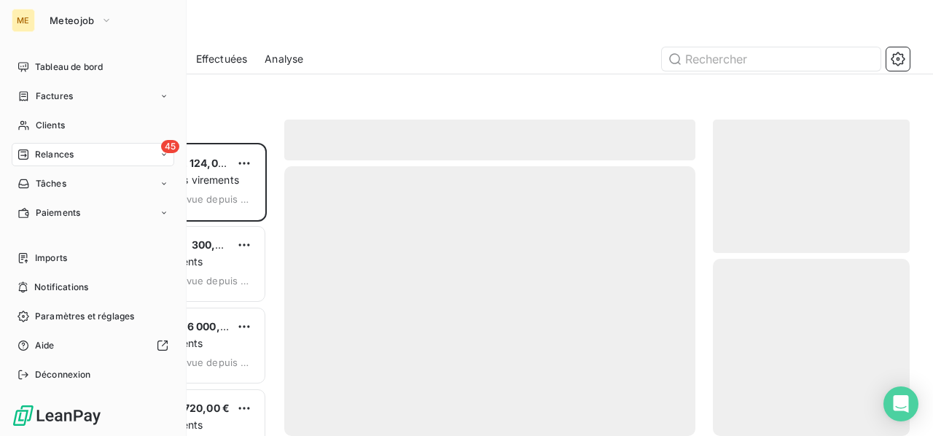
scroll to position [281, 185]
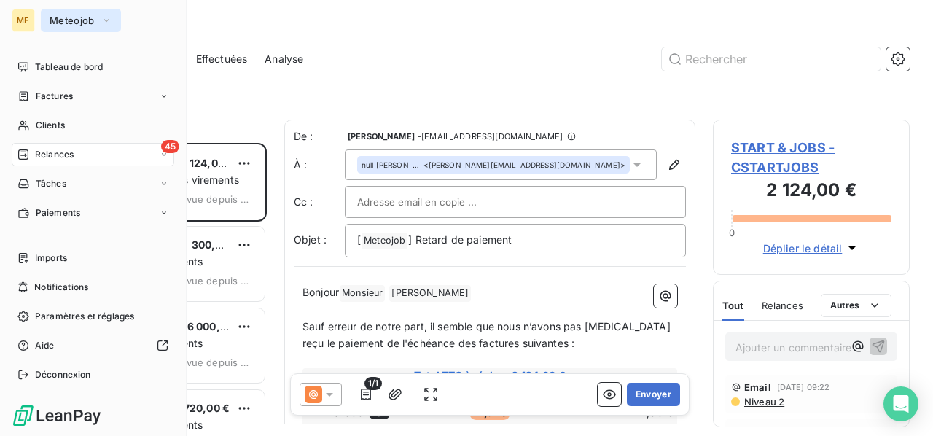
click at [106, 20] on icon "button" at bounding box center [106, 20] width 6 height 3
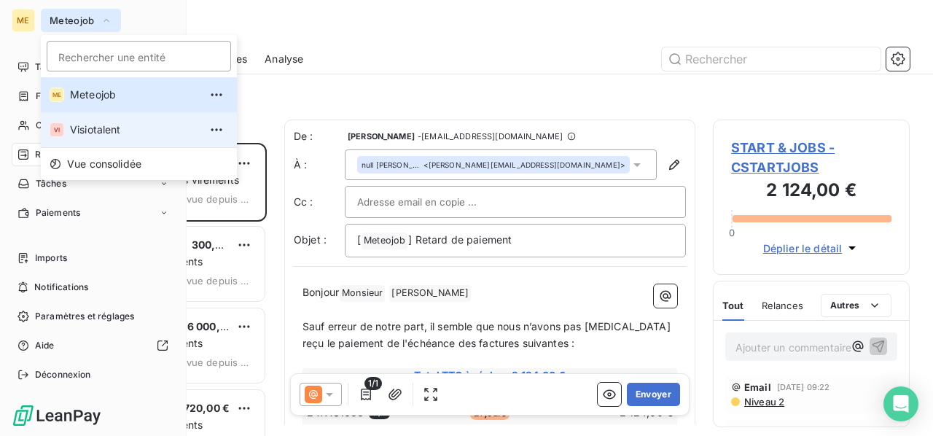
click at [98, 130] on span "Visiotalent" at bounding box center [134, 129] width 129 height 15
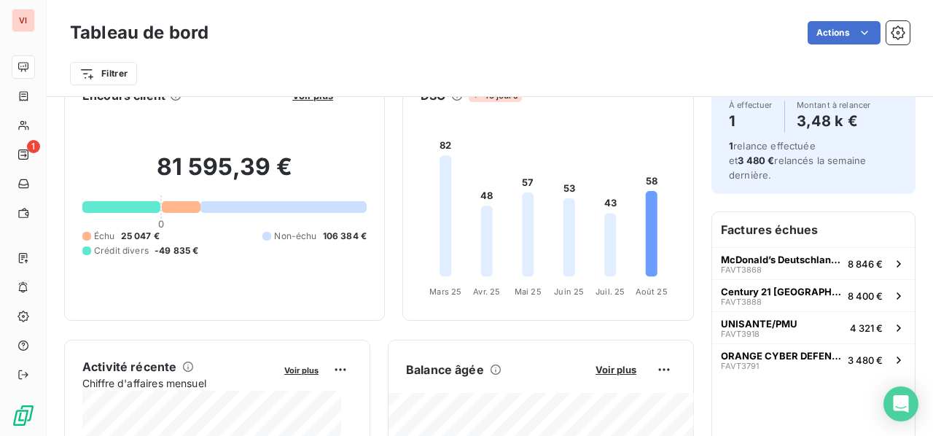
scroll to position [73, 0]
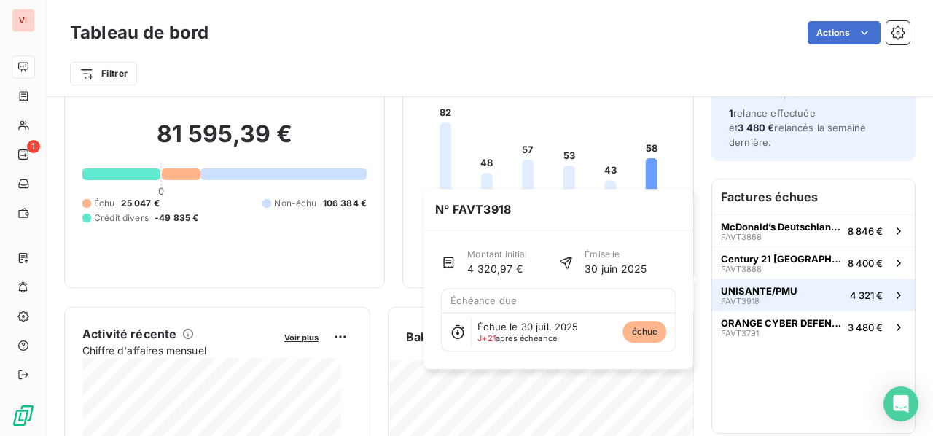
click at [794, 278] on button "UNISANTE/PMU FAVT3918 4 321 €" at bounding box center [813, 294] width 203 height 32
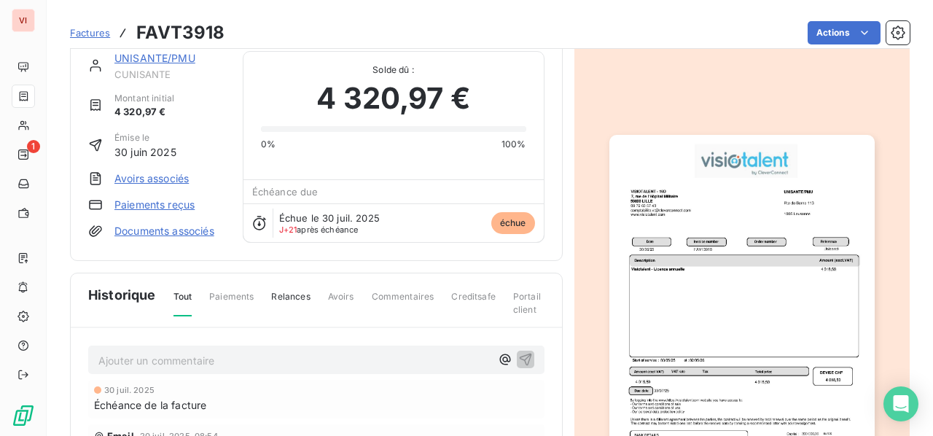
scroll to position [4, 0]
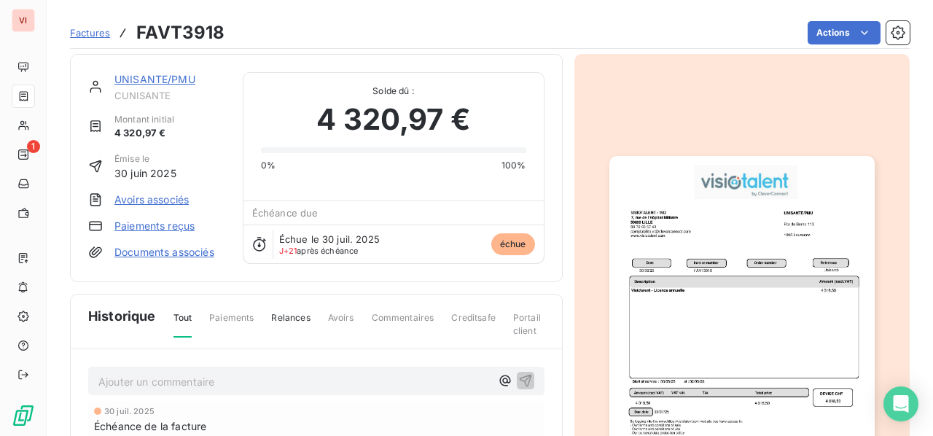
click at [741, 298] on img "button" at bounding box center [741, 343] width 265 height 375
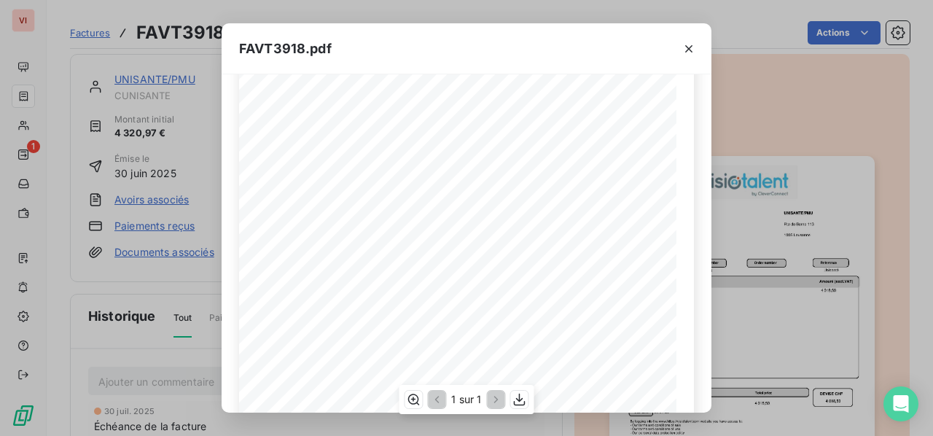
scroll to position [292, 0]
click at [681, 52] on icon "button" at bounding box center [688, 49] width 15 height 15
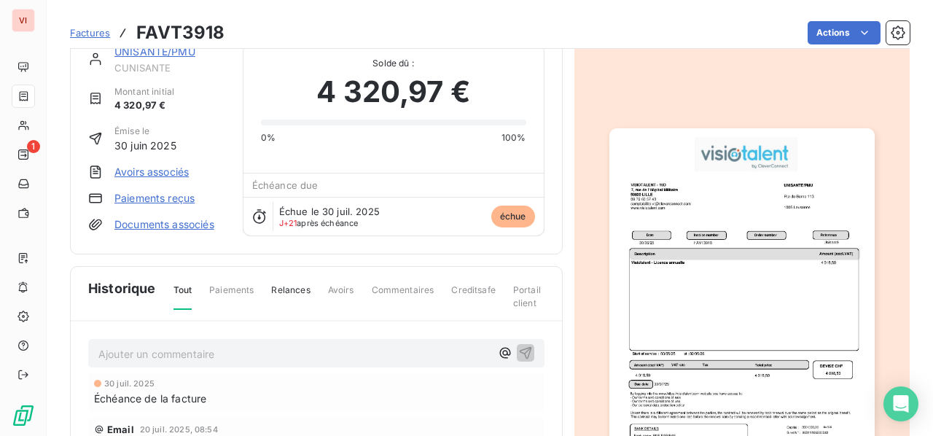
scroll to position [4, 0]
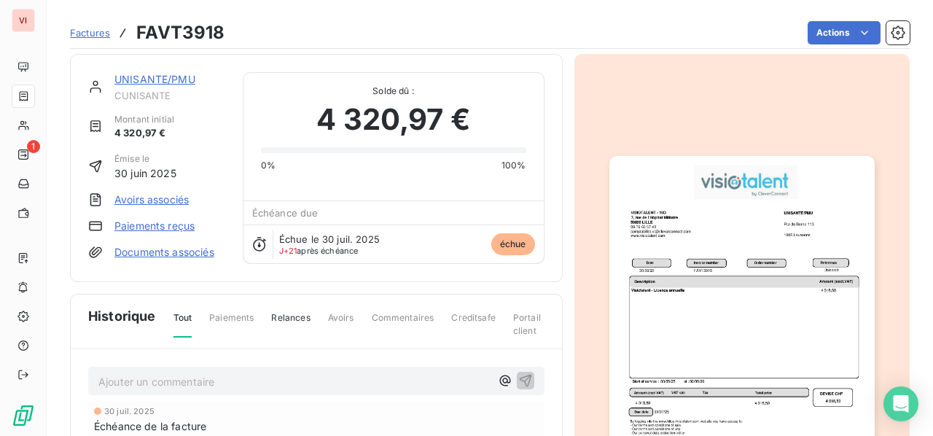
click at [165, 75] on link "UNISANTE/PMU" at bounding box center [154, 79] width 81 height 12
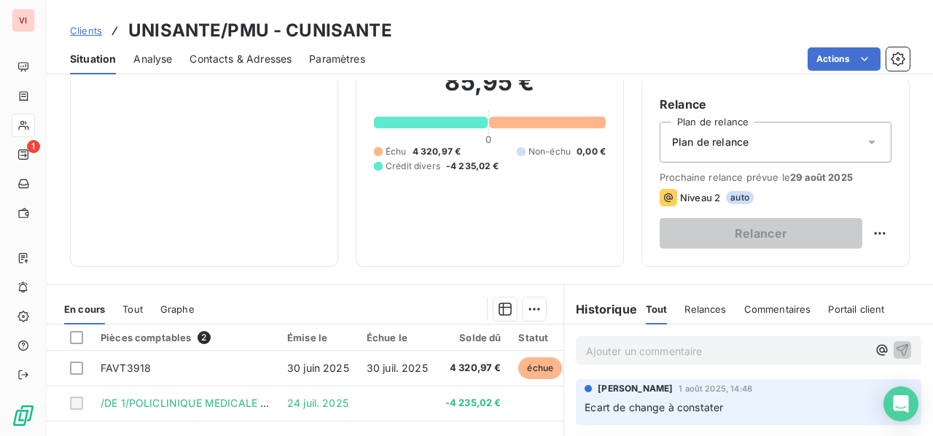
scroll to position [146, 0]
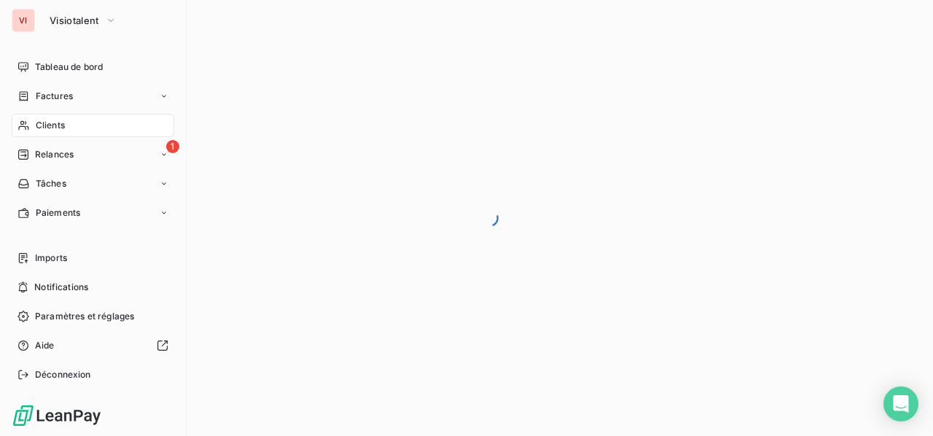
click at [49, 125] on span "Clients" at bounding box center [50, 125] width 29 height 13
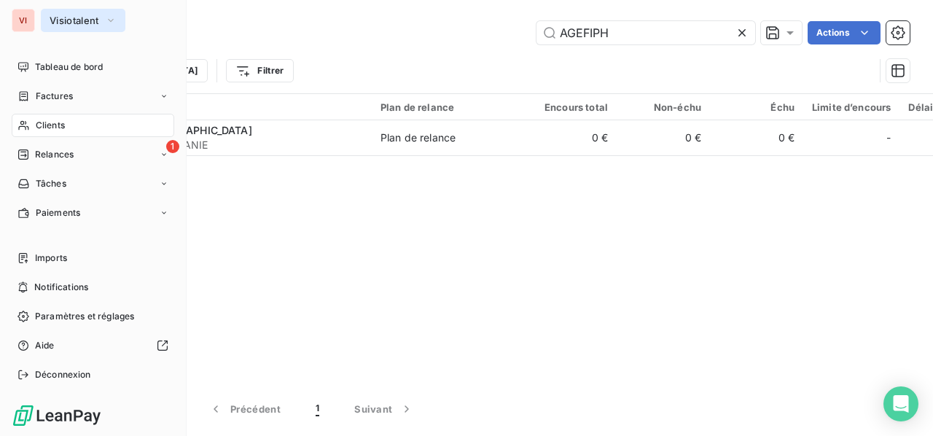
type input "AGEFIPH"
click at [112, 17] on icon "button" at bounding box center [111, 20] width 12 height 15
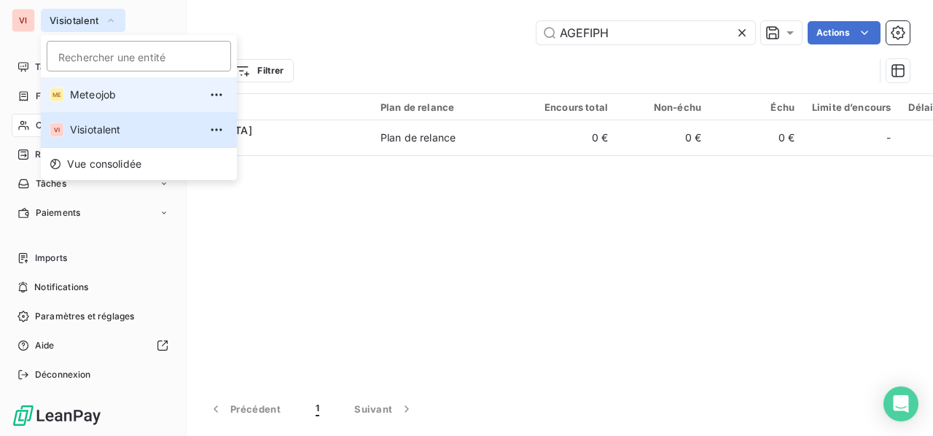
click at [106, 95] on span "Meteojob" at bounding box center [134, 94] width 129 height 15
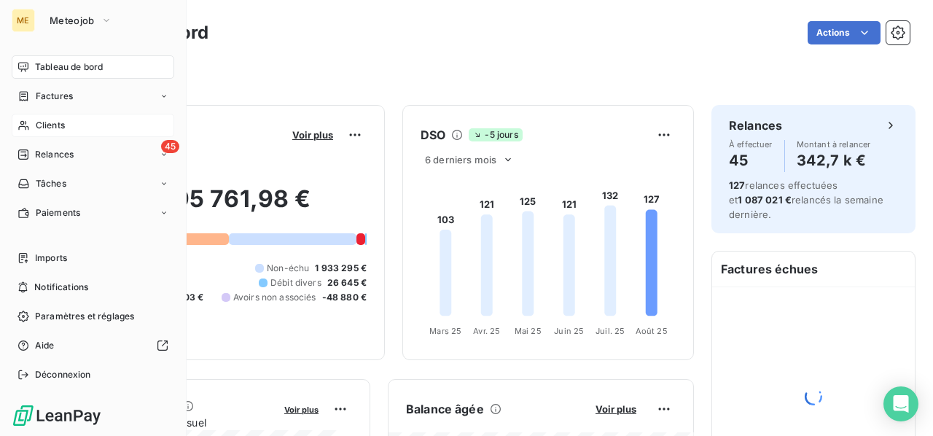
click at [57, 125] on span "Clients" at bounding box center [50, 125] width 29 height 13
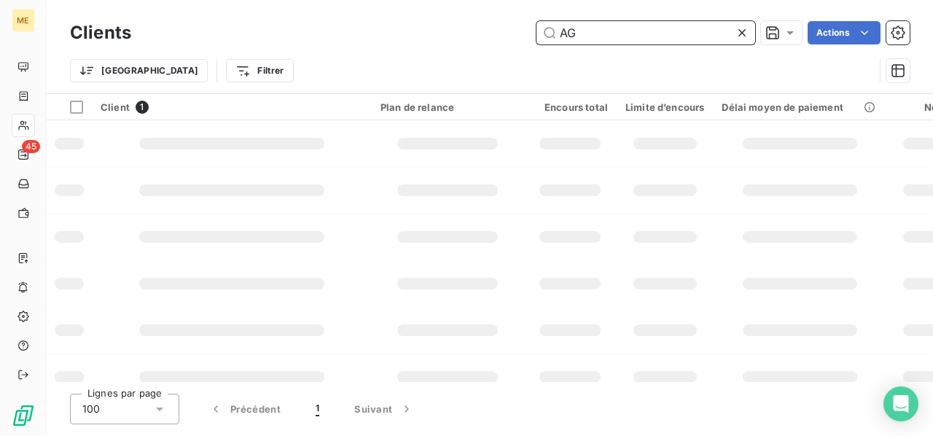
type input "A"
type input "K"
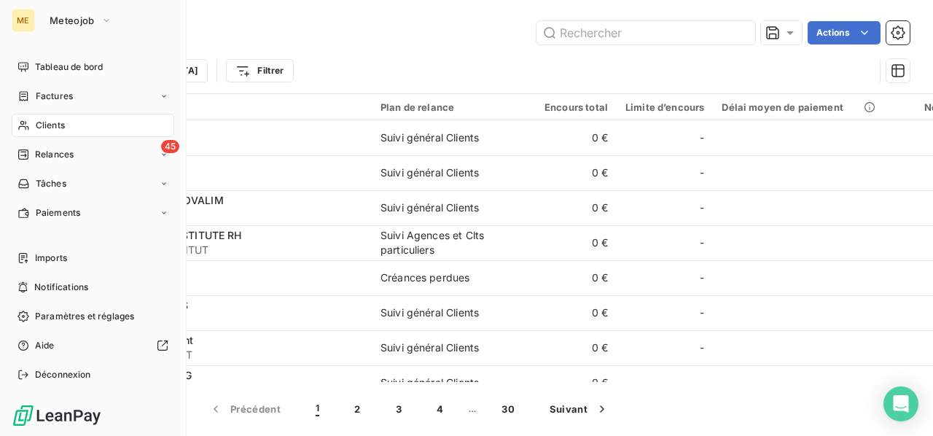
click at [50, 122] on span "Clients" at bounding box center [50, 125] width 29 height 13
click at [48, 91] on span "Factures" at bounding box center [54, 96] width 37 height 13
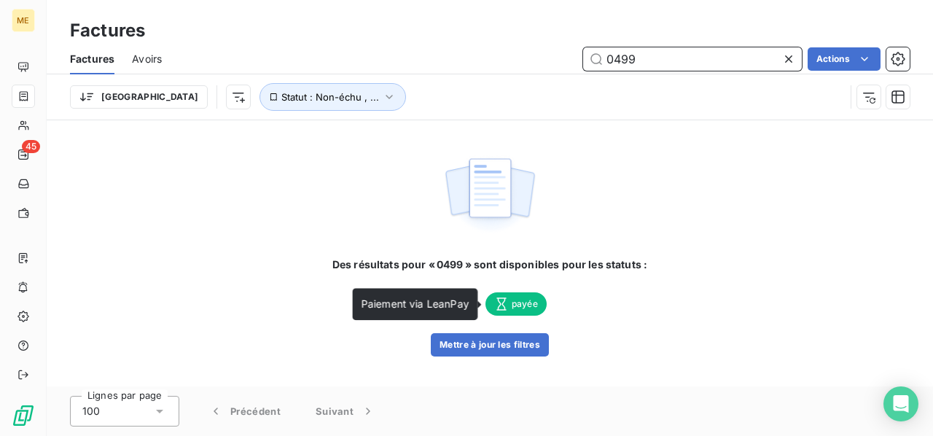
type input "0499"
click at [522, 307] on span "payée" at bounding box center [515, 303] width 61 height 23
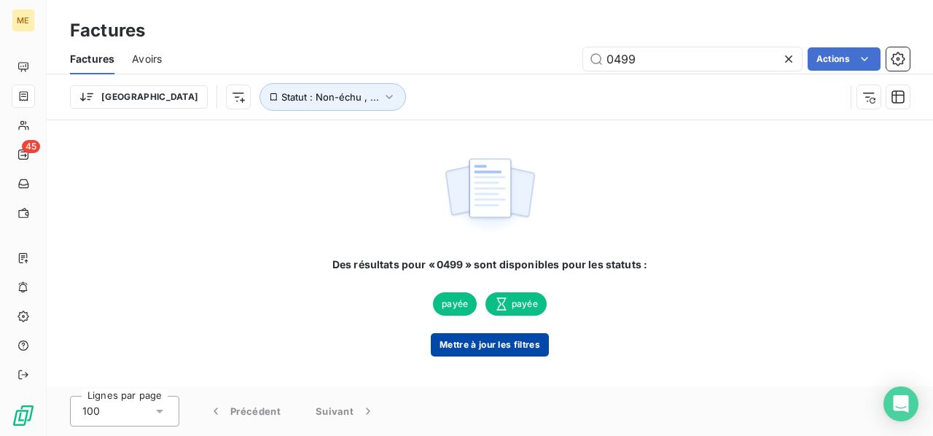
click at [487, 348] on button "Mettre à jour les filtres" at bounding box center [490, 344] width 118 height 23
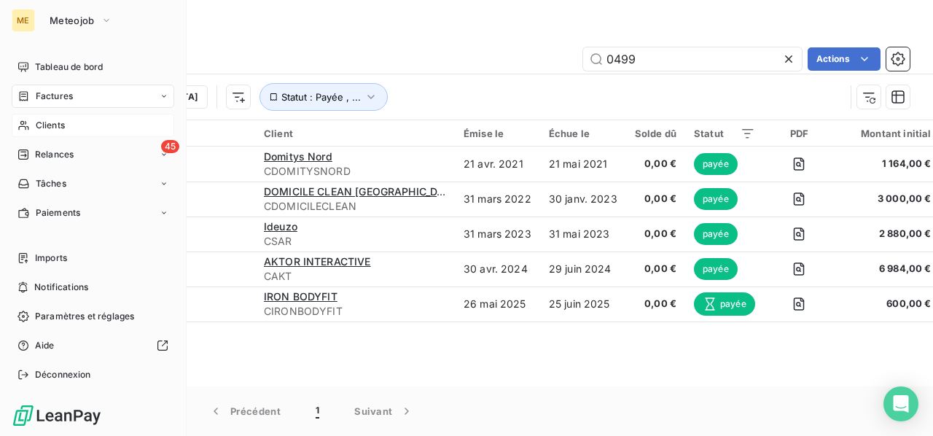
click at [55, 119] on span "Clients" at bounding box center [50, 125] width 29 height 13
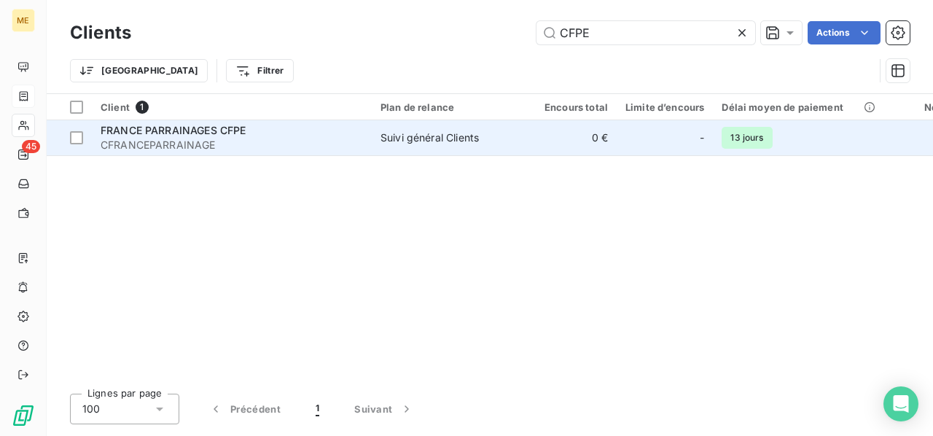
type input "CFPE"
click at [182, 138] on span "CFRANCEPARRAINAGE" at bounding box center [232, 145] width 262 height 15
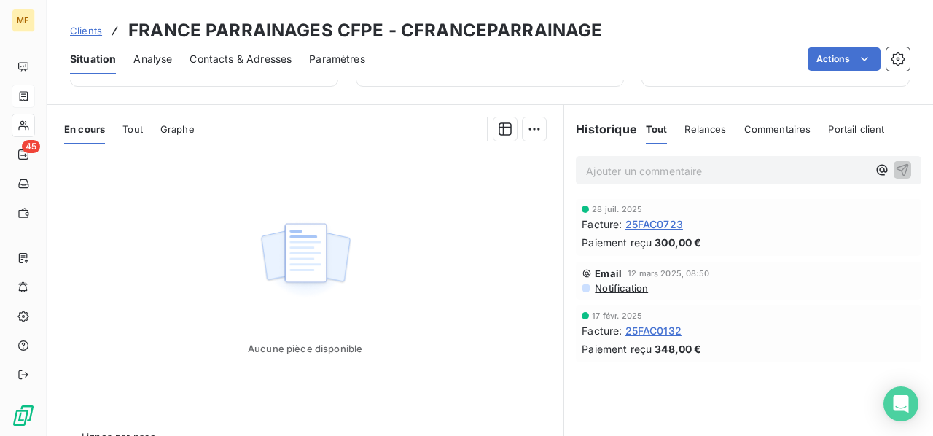
scroll to position [219, 0]
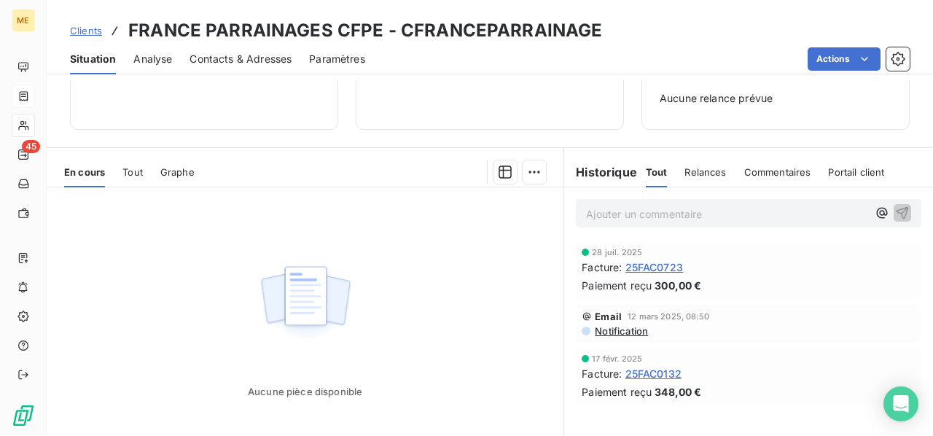
click at [128, 177] on div "Tout" at bounding box center [132, 172] width 20 height 31
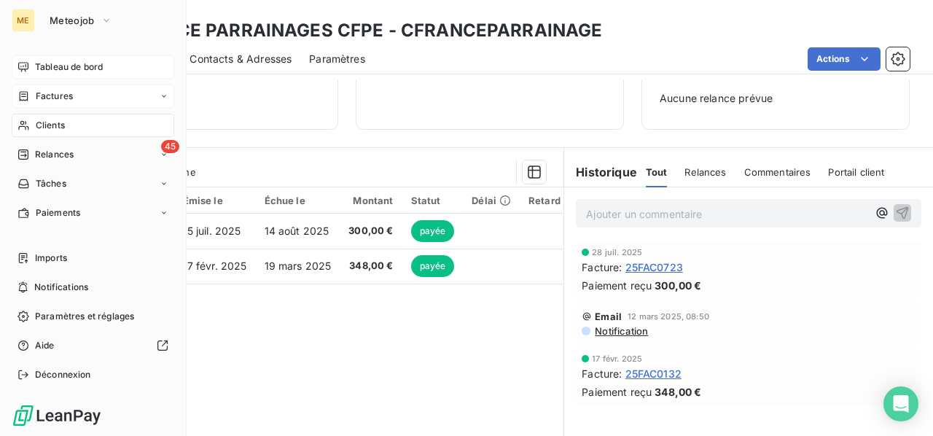
click at [69, 74] on div "Tableau de bord" at bounding box center [93, 66] width 163 height 23
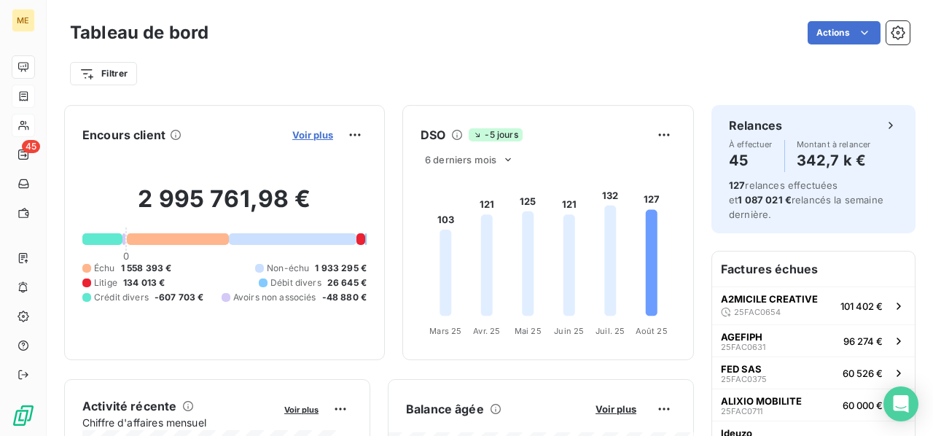
click at [305, 136] on span "Voir plus" at bounding box center [312, 135] width 41 height 12
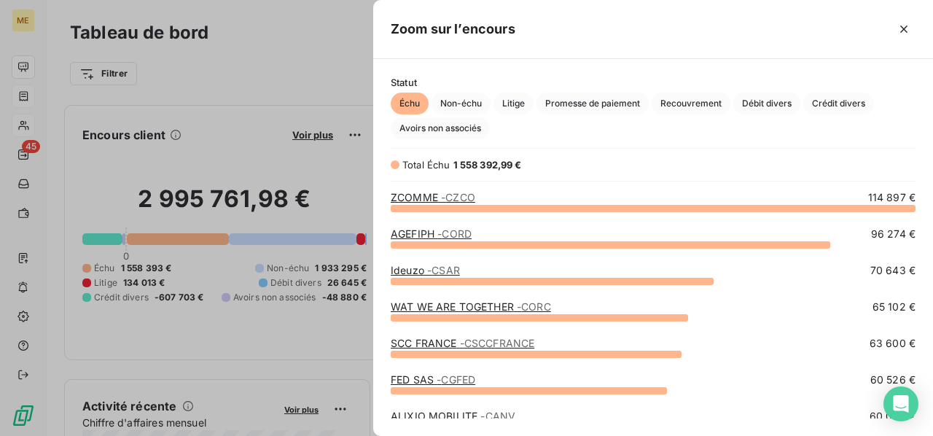
scroll to position [217, 548]
click at [844, 104] on span "Crédit divers" at bounding box center [838, 104] width 71 height 22
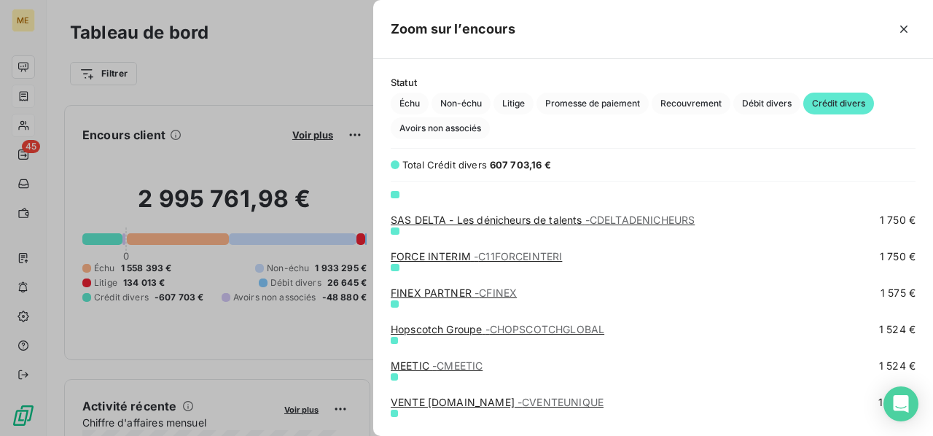
scroll to position [1676, 0]
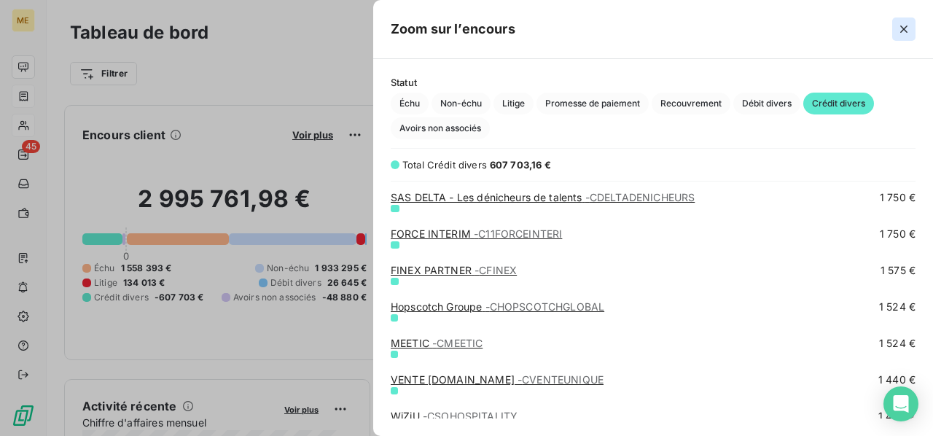
click at [904, 35] on icon "button" at bounding box center [903, 29] width 15 height 15
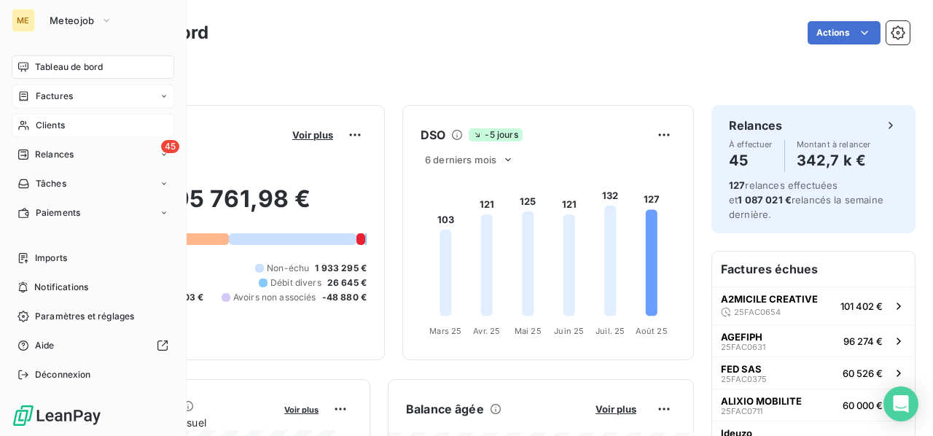
click at [72, 65] on span "Tableau de bord" at bounding box center [69, 66] width 68 height 13
